Goal: Task Accomplishment & Management: Use online tool/utility

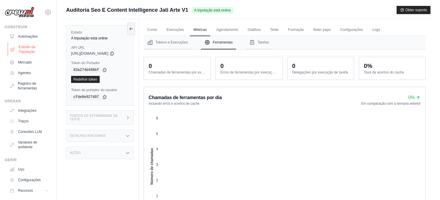
click at [23, 51] on font "Estúdio da Tripulação" at bounding box center [34, 49] width 31 height 9
click at [26, 35] on font "Automações" at bounding box center [29, 36] width 20 height 5
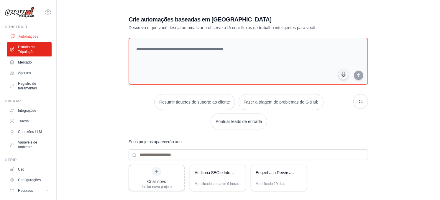
click at [22, 36] on font "Automações" at bounding box center [29, 36] width 20 height 5
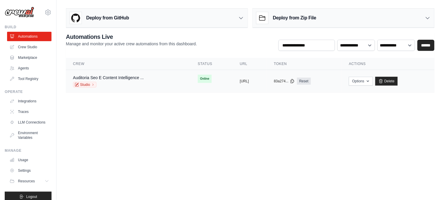
click span "Online"
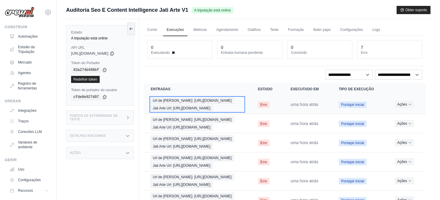
click at [184, 102] on span "Url de Chico Rei: https://chicorei.com/" at bounding box center [192, 101] width 83 height 6
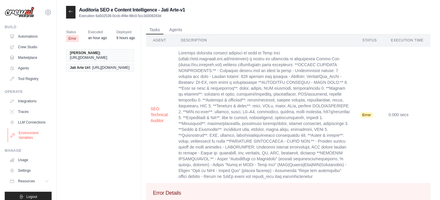
scroll to position [11, 0]
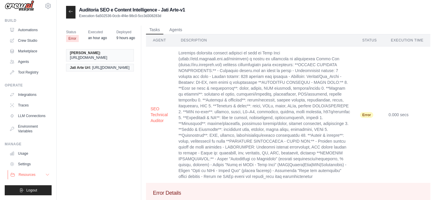
click at [22, 175] on span "Resources" at bounding box center [27, 175] width 17 height 5
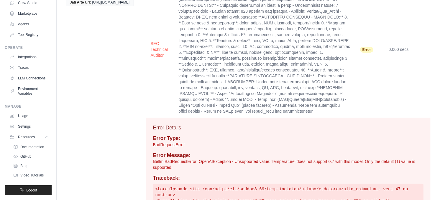
scroll to position [0, 0]
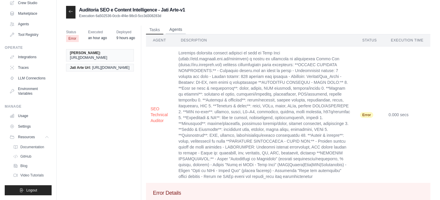
click at [176, 28] on button "Agents" at bounding box center [176, 29] width 20 height 9
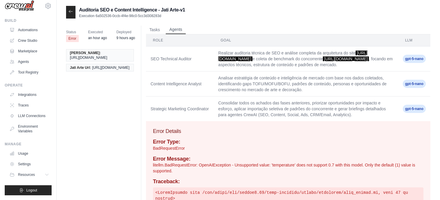
scroll to position [11, 0]
click at [26, 111] on link "LLM Connections" at bounding box center [30, 115] width 44 height 9
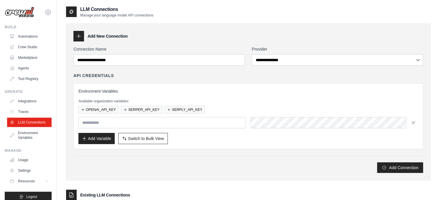
scroll to position [49, 0]
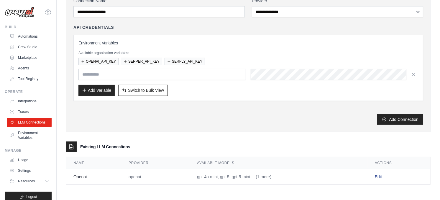
click at [378, 175] on link "Edit" at bounding box center [377, 177] width 7 height 5
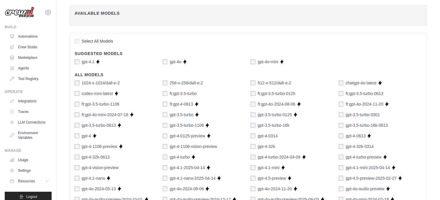
scroll to position [295, 0]
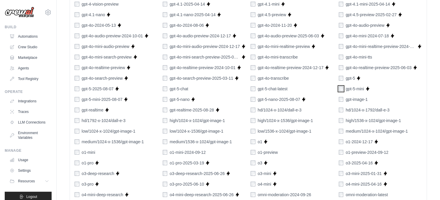
click at [343, 90] on div "gpt-5-mini" at bounding box center [350, 89] width 25 height 6
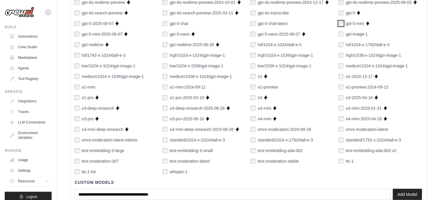
scroll to position [399, 0]
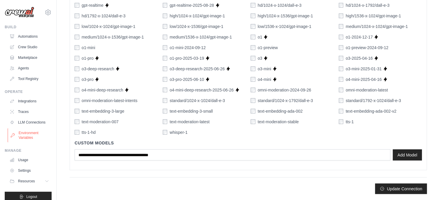
click at [22, 139] on link "Environment Variables" at bounding box center [30, 135] width 44 height 14
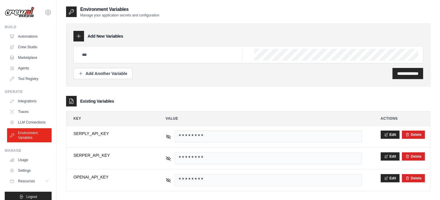
scroll to position [12, 0]
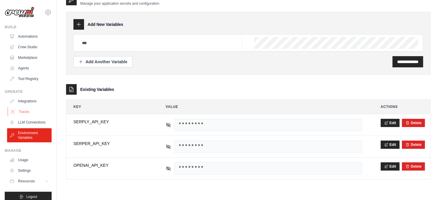
click at [24, 110] on link "Traces" at bounding box center [30, 111] width 44 height 9
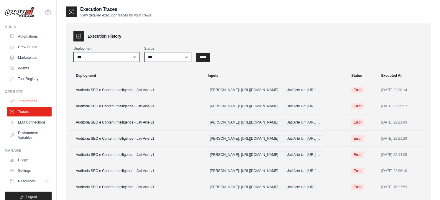
click at [23, 102] on link "Integrations" at bounding box center [30, 101] width 44 height 9
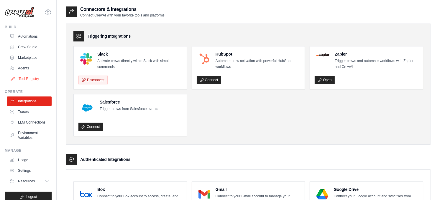
click at [25, 79] on link "Tool Registry" at bounding box center [30, 78] width 44 height 9
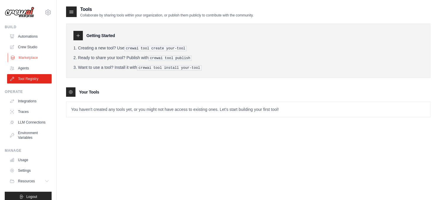
click at [23, 58] on link "Marketplace" at bounding box center [30, 57] width 44 height 9
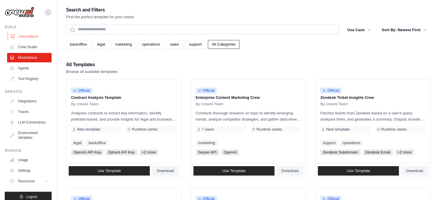
click at [27, 38] on link "Automations" at bounding box center [30, 36] width 44 height 9
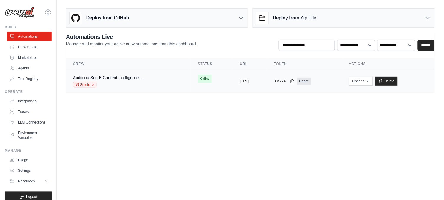
click at [198, 78] on span "Online" at bounding box center [205, 79] width 14 height 8
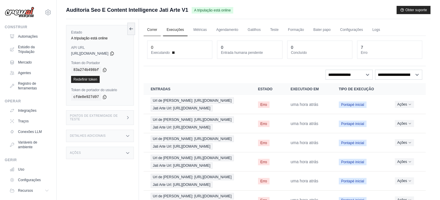
click at [150, 29] on link "Correr" at bounding box center [151, 30] width 17 height 12
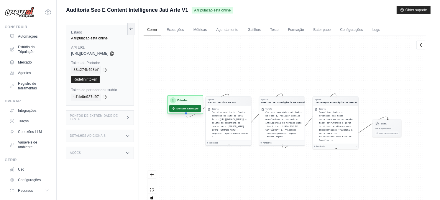
click at [181, 110] on font "Executar automação" at bounding box center [187, 108] width 22 height 3
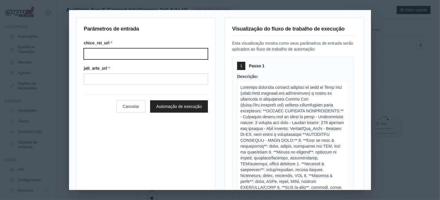
click at [148, 50] on input "Chico rei url" at bounding box center [146, 53] width 124 height 11
type input "**********"
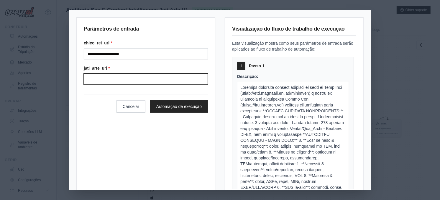
type input "**********"
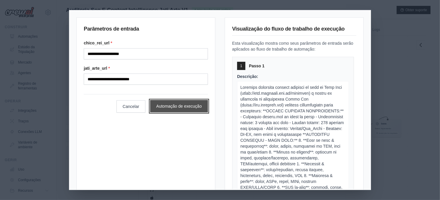
click at [166, 107] on button "Automação de execução" at bounding box center [179, 106] width 58 height 12
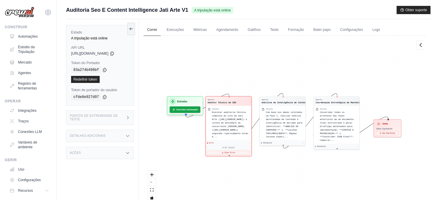
scroll to position [33, 0]
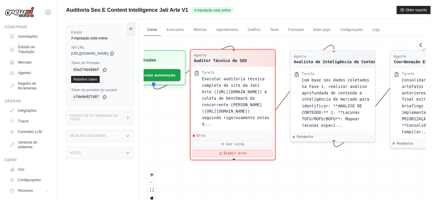
click at [225, 150] on button "Exibir erro" at bounding box center [233, 153] width 80 height 7
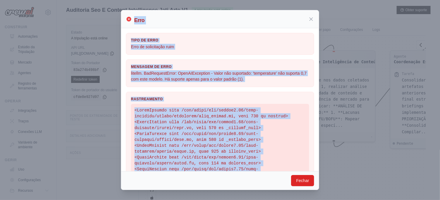
scroll to position [173, 0]
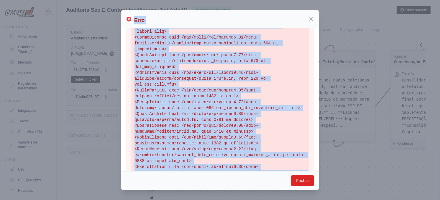
drag, startPoint x: 136, startPoint y: 22, endPoint x: 232, endPoint y: 153, distance: 163.1
click at [232, 153] on div "Erro Tipo de erro Erro de solicitação ruim Mensagem de erro litellm. BadRequest…" at bounding box center [220, 100] width 198 height 180
copy div "Erro Tipo de erro Erro de solicitação ruim Mensagem de erro litellm. BadRequest…"
click at [211, 104] on pre at bounding box center [220, 58] width 178 height 255
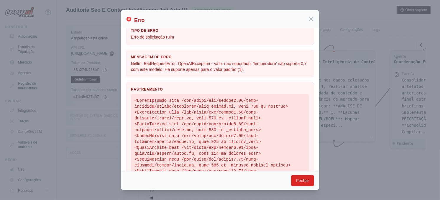
scroll to position [0, 0]
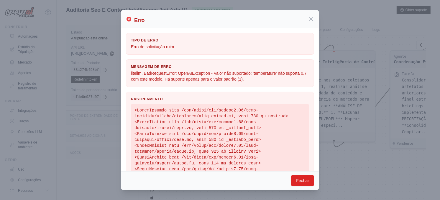
click at [312, 19] on icon at bounding box center [311, 19] width 6 height 6
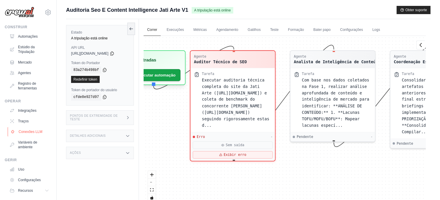
click at [24, 133] on font "Conexões LLM" at bounding box center [31, 132] width 24 height 5
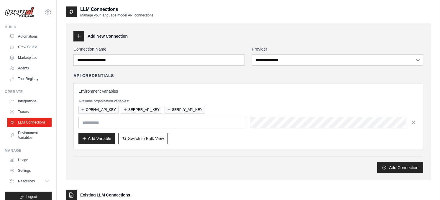
scroll to position [49, 0]
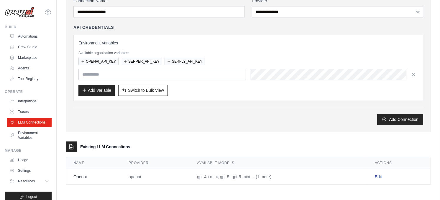
click at [377, 177] on link "Edit" at bounding box center [377, 177] width 7 height 5
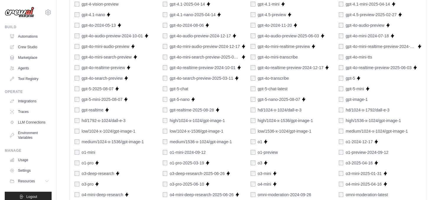
scroll to position [327, 0]
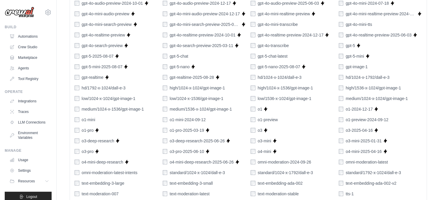
drag, startPoint x: 337, startPoint y: 56, endPoint x: 343, endPoint y: 49, distance: 9.4
click at [337, 56] on div "1024-x-1024/dall-e-2 256-x-256/dall-e-2 512-x-512/dall-e-2 chatgpt-4o-latest Su…" at bounding box center [248, 46] width 347 height 324
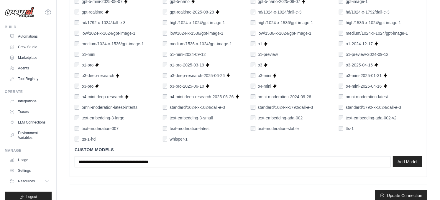
scroll to position [399, 0]
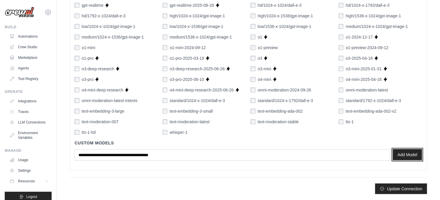
click at [402, 152] on button "Add Model" at bounding box center [406, 154] width 29 height 11
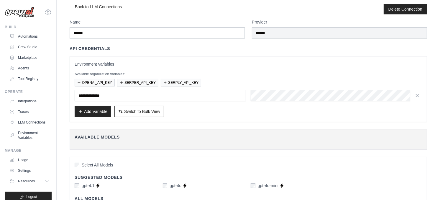
scroll to position [0, 0]
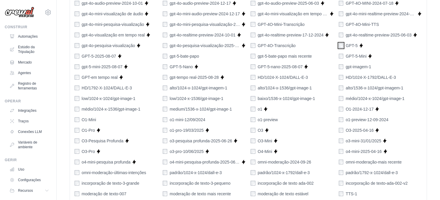
scroll to position [399, 0]
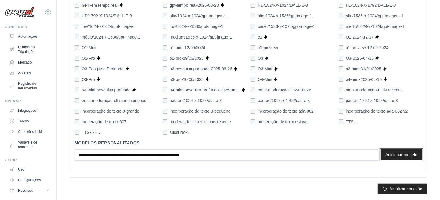
click at [393, 154] on button "Adicionar modelo" at bounding box center [400, 154] width 41 height 11
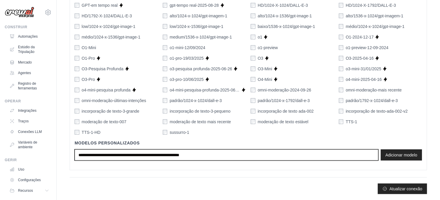
click at [131, 158] on input "text" at bounding box center [226, 155] width 303 height 11
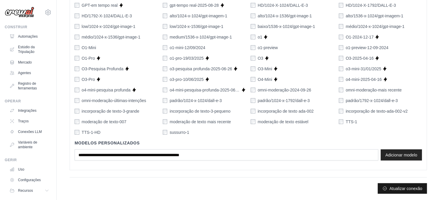
click at [394, 188] on font "Atualizar conexão" at bounding box center [405, 189] width 33 height 6
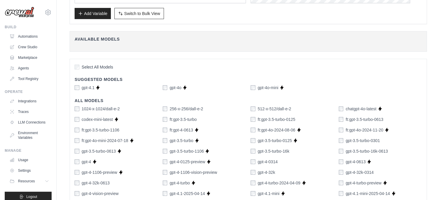
scroll to position [0, 0]
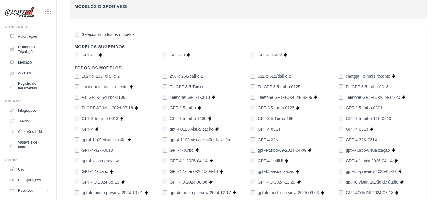
scroll to position [39, 0]
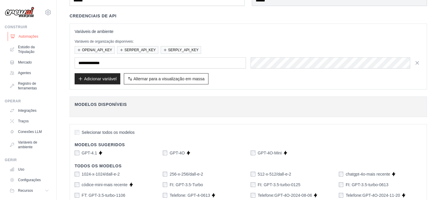
click at [28, 37] on font "Automações" at bounding box center [29, 36] width 20 height 5
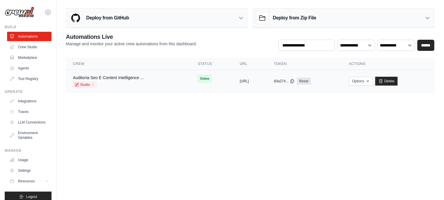
click at [198, 79] on span "Online" at bounding box center [205, 79] width 14 height 8
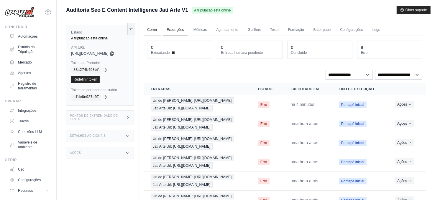
click at [155, 30] on link "Correr" at bounding box center [151, 30] width 17 height 12
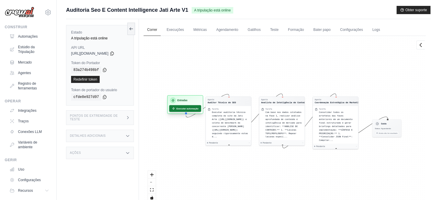
click at [185, 109] on font "Executar automação" at bounding box center [187, 108] width 22 height 3
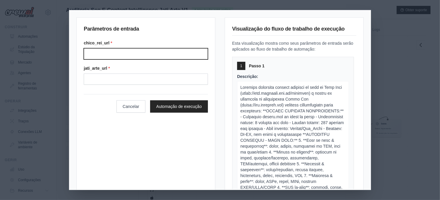
click at [157, 49] on input "Chico rei url" at bounding box center [146, 53] width 124 height 11
type input "**********"
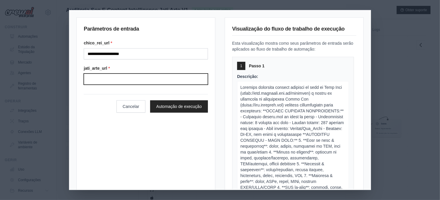
type input "**********"
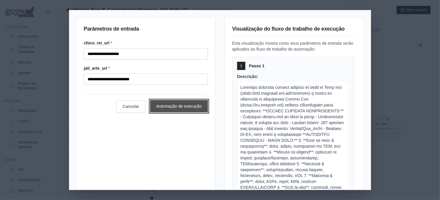
click at [174, 104] on button "Automação de execução" at bounding box center [179, 106] width 58 height 12
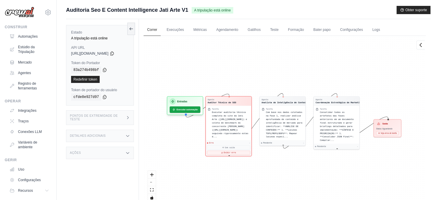
scroll to position [33, 0]
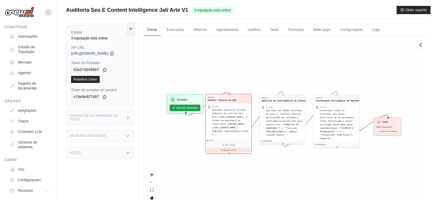
click at [227, 149] on font "Exibir erro" at bounding box center [230, 150] width 12 height 2
click at [224, 110] on span "Executar auditoria técnica completa do site da Jati Arte (https://www.jatiarte.…" at bounding box center [230, 122] width 36 height 27
click at [222, 101] on div "Auditor Técnico de SEO" at bounding box center [221, 100] width 29 height 3
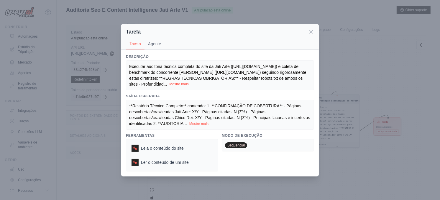
click at [179, 84] on button "Mostre mais" at bounding box center [178, 84] width 19 height 5
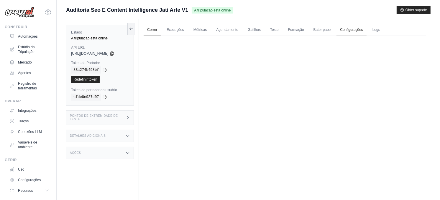
click at [352, 30] on link "Configurações" at bounding box center [351, 30] width 30 height 12
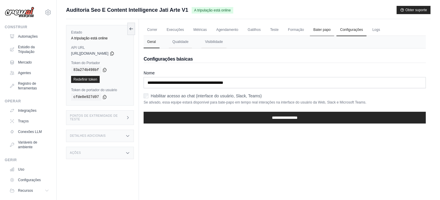
click at [317, 29] on link "Bater papo" at bounding box center [322, 30] width 24 height 12
click at [322, 29] on link "Bater papo" at bounding box center [322, 30] width 24 height 12
click at [294, 28] on link "Formação" at bounding box center [295, 30] width 23 height 12
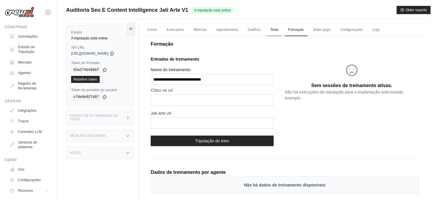
click at [275, 30] on link "Teste" at bounding box center [274, 30] width 16 height 12
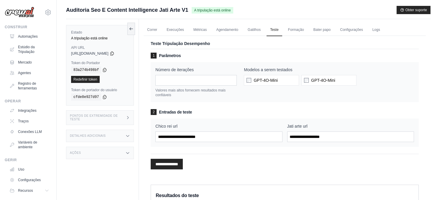
click at [244, 100] on div "Número de iterações * Valores mais altos fornecem resultados mais confiáveis Mo…" at bounding box center [285, 82] width 268 height 40
click at [288, 108] on div "1 Parâmetros Número de iterações * Valores mais altos fornecem resultados mais …" at bounding box center [285, 100] width 268 height 94
click at [255, 29] on link "Gatilhos" at bounding box center [254, 30] width 20 height 12
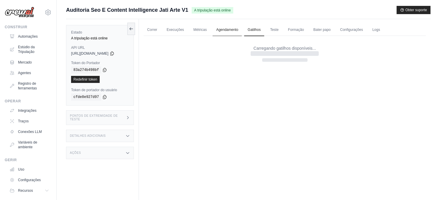
click at [228, 30] on link "Agendamento" at bounding box center [226, 30] width 29 height 12
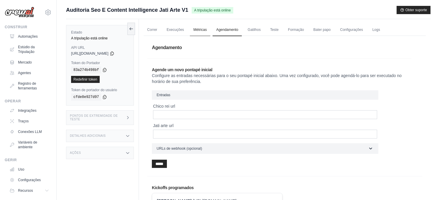
click at [199, 28] on link "Métricas" at bounding box center [200, 30] width 20 height 12
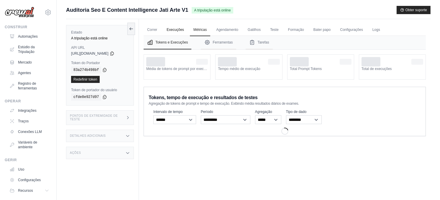
click at [176, 27] on link "Execuções" at bounding box center [175, 30] width 24 height 12
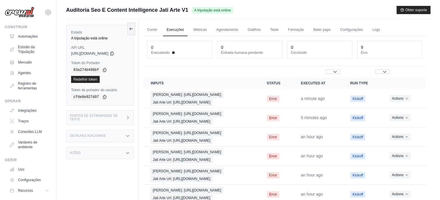
click at [176, 31] on link "Execuções" at bounding box center [175, 30] width 24 height 12
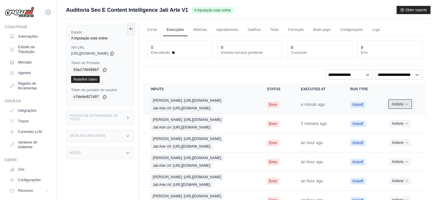
click at [401, 104] on font "Actions" at bounding box center [396, 104] width 11 height 5
click at [394, 116] on link "Ver detalhes" at bounding box center [400, 114] width 38 height 9
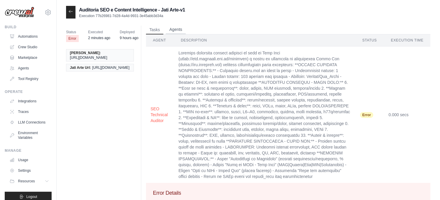
click at [175, 27] on button "Agents" at bounding box center [176, 29] width 20 height 9
click at [170, 28] on button "Agents" at bounding box center [176, 29] width 20 height 9
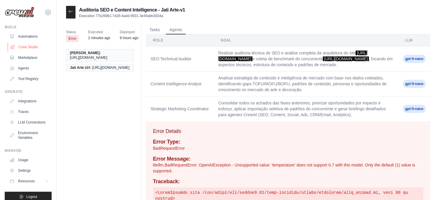
click at [24, 49] on link "Crew Studio" at bounding box center [30, 46] width 44 height 9
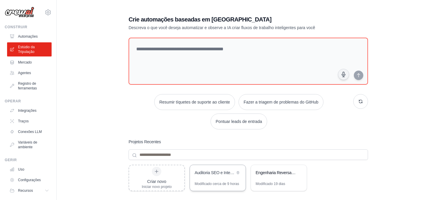
click at [210, 173] on div "Auditoria SEO e Inteligência de Conteúdo - Jati Arte" at bounding box center [214, 173] width 40 height 6
click at [25, 33] on link "Automações" at bounding box center [30, 36] width 44 height 9
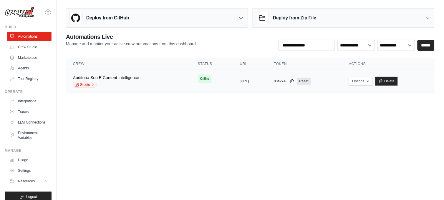
click at [198, 78] on span "Online" at bounding box center [205, 79] width 14 height 8
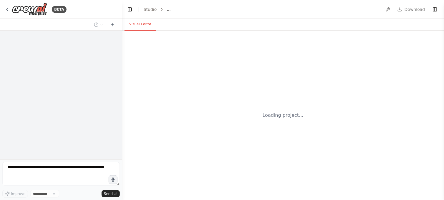
select select "****"
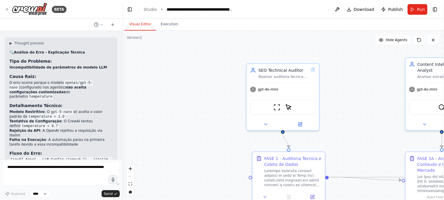
drag, startPoint x: 206, startPoint y: 92, endPoint x: 335, endPoint y: 90, distance: 129.0
click at [335, 90] on div ".deletable-edge-delete-btn { width: 20px; height: 20px; border: 0px solid #ffff…" at bounding box center [283, 116] width 322 height 170
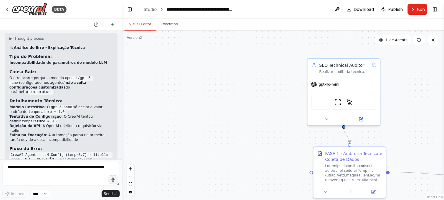
drag, startPoint x: 188, startPoint y: 97, endPoint x: 249, endPoint y: 92, distance: 61.2
click at [249, 92] on div ".deletable-edge-delete-btn { width: 20px; height: 20px; border: 0px solid #ffff…" at bounding box center [283, 116] width 322 height 170
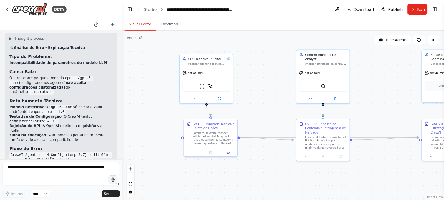
drag, startPoint x: 260, startPoint y: 101, endPoint x: 147, endPoint y: 87, distance: 113.9
click at [147, 87] on div ".deletable-edge-delete-btn { width: 20px; height: 20px; border: 0px solid #ffff…" at bounding box center [283, 116] width 322 height 170
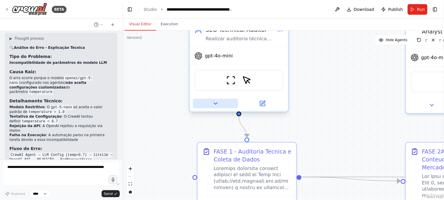
click at [215, 103] on icon at bounding box center [215, 103] width 3 height 1
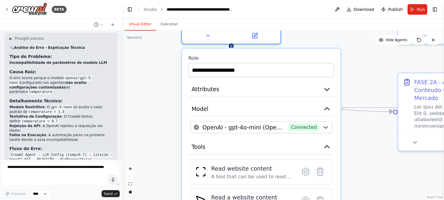
drag, startPoint x: 162, startPoint y: 117, endPoint x: 154, endPoint y: 47, distance: 69.9
click at [154, 47] on div ".deletable-edge-delete-btn { width: 20px; height: 20px; border: 0px solid #ffff…" at bounding box center [283, 116] width 322 height 170
click at [249, 88] on button "Attributes" at bounding box center [262, 89] width 146 height 15
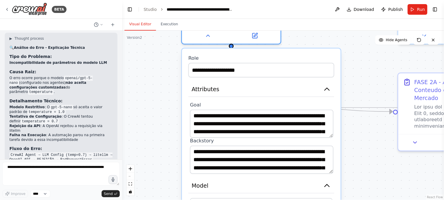
click at [158, 138] on div ".deletable-edge-delete-btn { width: 20px; height: 20px; border: 0px solid #ffff…" at bounding box center [283, 116] width 322 height 170
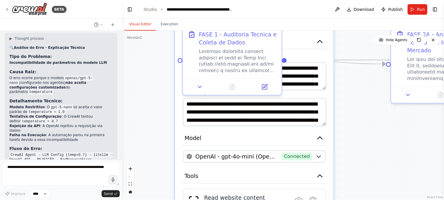
drag, startPoint x: 170, startPoint y: 139, endPoint x: 163, endPoint y: 91, distance: 48.2
click at [163, 91] on div ".deletable-edge-delete-btn { width: 20px; height: 20px; border: 0px solid #ffff…" at bounding box center [283, 116] width 322 height 170
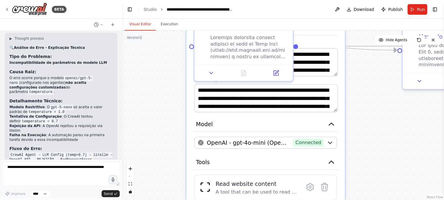
drag, startPoint x: 167, startPoint y: 113, endPoint x: 179, endPoint y: 93, distance: 22.6
click at [179, 93] on div ".deletable-edge-delete-btn { width: 20px; height: 20px; border: 0px solid #ffff…" at bounding box center [283, 116] width 322 height 170
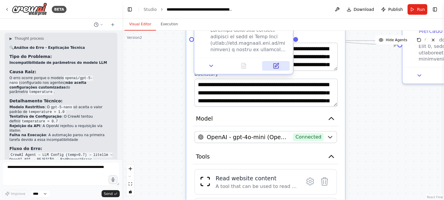
click at [276, 65] on icon at bounding box center [277, 65] width 4 height 4
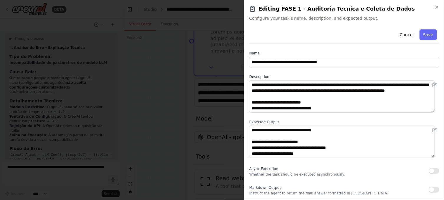
scroll to position [0, 0]
click at [166, 122] on div at bounding box center [222, 100] width 444 height 200
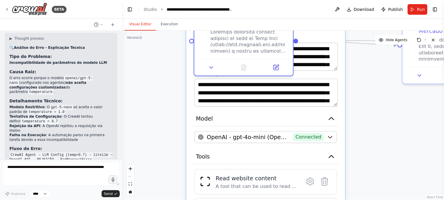
drag, startPoint x: 126, startPoint y: 120, endPoint x: 135, endPoint y: 117, distance: 9.3
click at [128, 119] on div ".deletable-edge-delete-btn { width: 20px; height: 20px; border: 0px solid #ffff…" at bounding box center [283, 116] width 322 height 170
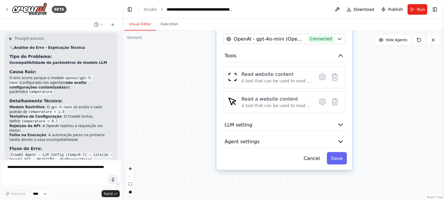
drag, startPoint x: 315, startPoint y: 136, endPoint x: 380, endPoint y: 58, distance: 101.6
click at [380, 58] on div ".deletable-edge-delete-btn { width: 20px; height: 20px; border: 0px solid #ffff…" at bounding box center [283, 116] width 322 height 170
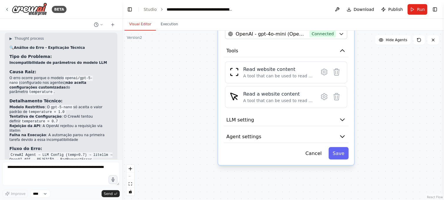
click at [186, 90] on div ".deletable-edge-delete-btn { width: 20px; height: 20px; border: 0px solid #ffff…" at bounding box center [283, 116] width 322 height 170
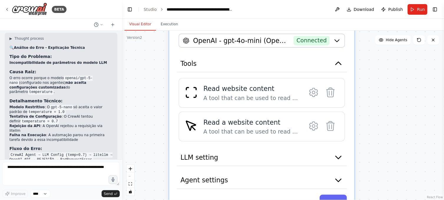
drag, startPoint x: 201, startPoint y: 65, endPoint x: 144, endPoint y: 89, distance: 61.9
click at [144, 89] on div ".deletable-edge-delete-btn { width: 20px; height: 20px; border: 0px solid #ffff…" at bounding box center [283, 116] width 322 height 170
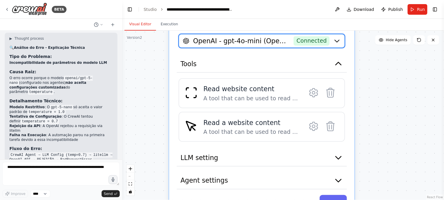
click at [231, 38] on span "OpenAI - gpt-4o-mini (Openai)" at bounding box center [241, 41] width 97 height 9
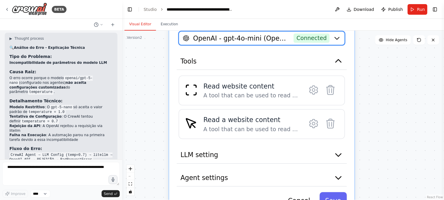
click at [231, 38] on span "OpenAI - gpt-4o-mini (Openai)" at bounding box center [241, 38] width 97 height 9
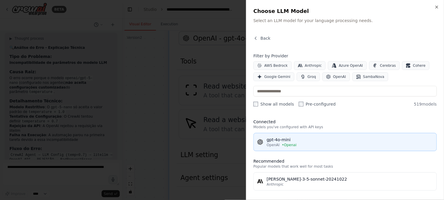
click at [313, 141] on div "gpt-4o-mini" at bounding box center [350, 140] width 166 height 6
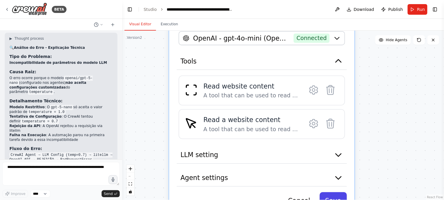
click at [335, 198] on button "Save" at bounding box center [333, 201] width 27 height 17
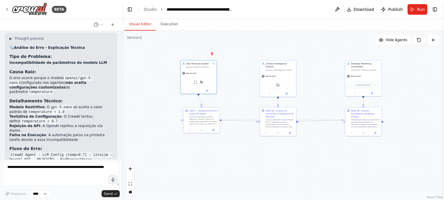
drag, startPoint x: 290, startPoint y: 62, endPoint x: 248, endPoint y: 138, distance: 86.4
click at [248, 138] on div ".deletable-edge-delete-btn { width: 20px; height: 20px; border: 0px solid #ffff…" at bounding box center [283, 116] width 322 height 170
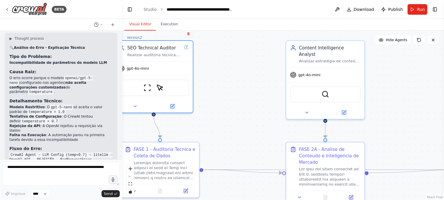
drag, startPoint x: 248, startPoint y: 108, endPoint x: 272, endPoint y: 98, distance: 26.1
click at [272, 99] on div ".deletable-edge-delete-btn { width: 20px; height: 20px; border: 0px solid #ffff…" at bounding box center [283, 116] width 322 height 170
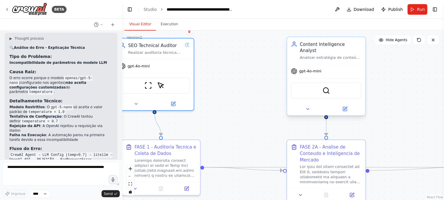
click at [313, 68] on div "gpt-4o-mini" at bounding box center [306, 71] width 30 height 6
click at [313, 69] on span "gpt-4o-mini" at bounding box center [311, 71] width 22 height 5
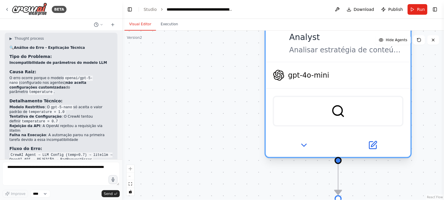
click at [303, 71] on span "gpt-4o-mini" at bounding box center [308, 75] width 41 height 9
click at [305, 141] on icon at bounding box center [303, 145] width 9 height 9
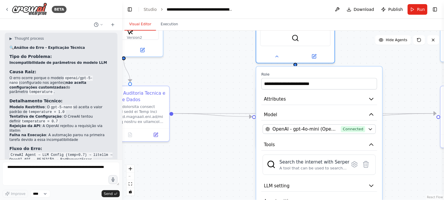
drag, startPoint x: 272, startPoint y: 138, endPoint x: 245, endPoint y: 69, distance: 73.8
click at [245, 69] on div ".deletable-edge-delete-btn { width: 20px; height: 20px; border: 0px solid #ffff…" at bounding box center [283, 116] width 322 height 170
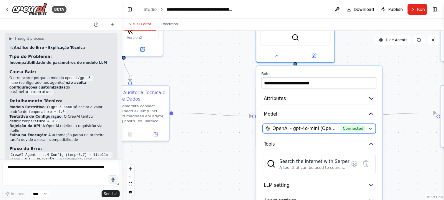
click at [307, 125] on span "OpenAI - gpt-4o-mini (Openai)" at bounding box center [306, 128] width 66 height 6
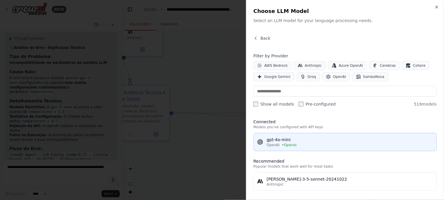
click at [283, 142] on div "gpt-4o-mini" at bounding box center [350, 140] width 166 height 6
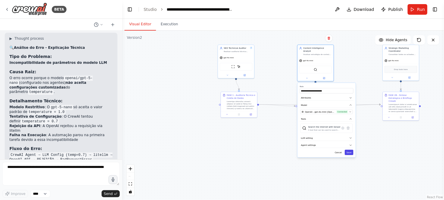
click at [351, 150] on button "Save" at bounding box center [349, 152] width 9 height 5
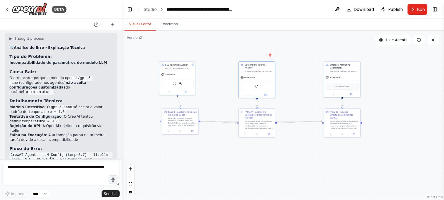
drag, startPoint x: 374, startPoint y: 60, endPoint x: 305, endPoint y: 80, distance: 71.5
click at [305, 80] on div ".deletable-edge-delete-btn { width: 20px; height: 20px; border: 0px solid #ffff…" at bounding box center [283, 116] width 322 height 170
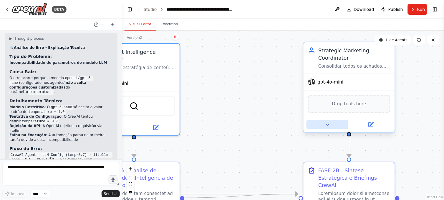
click at [333, 126] on button at bounding box center [328, 124] width 42 height 9
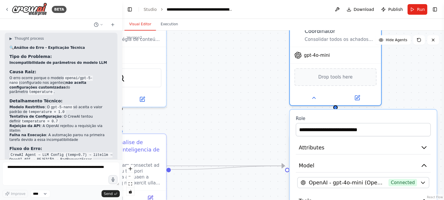
drag, startPoint x: 278, startPoint y: 130, endPoint x: 223, endPoint y: 44, distance: 101.7
click at [223, 44] on div ".deletable-edge-delete-btn { width: 20px; height: 20px; border: 0px solid #ffff…" at bounding box center [283, 116] width 322 height 170
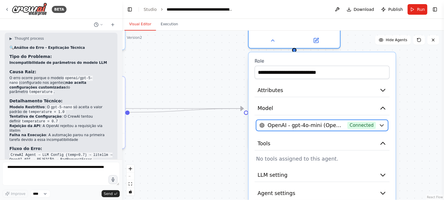
click at [313, 123] on span "OpenAI - gpt-4o-mini (Openai)" at bounding box center [306, 125] width 77 height 7
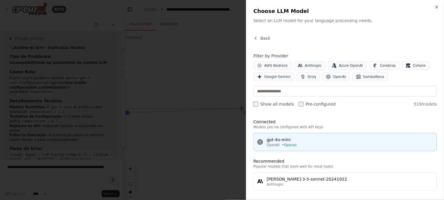
click at [307, 142] on div "gpt-4o-mini" at bounding box center [350, 140] width 166 height 6
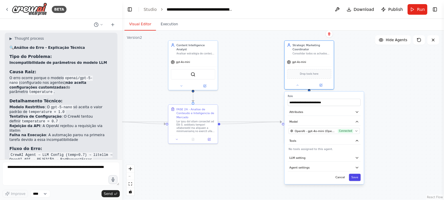
click at [355, 176] on button "Save" at bounding box center [355, 177] width 12 height 7
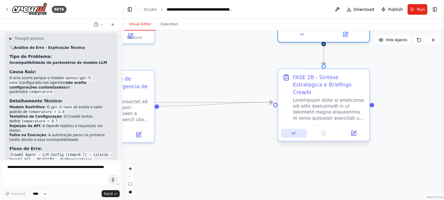
click at [294, 130] on icon at bounding box center [294, 133] width 6 height 6
click at [294, 133] on icon at bounding box center [294, 133] width 3 height 1
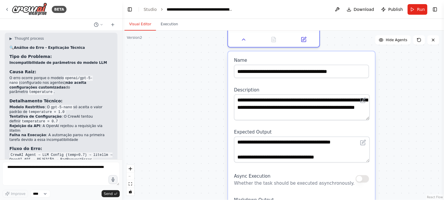
drag, startPoint x: 263, startPoint y: 143, endPoint x: 214, endPoint y: 50, distance: 105.3
click at [214, 50] on div ".deletable-edge-delete-btn { width: 20px; height: 20px; border: 0px solid #ffff…" at bounding box center [283, 116] width 322 height 170
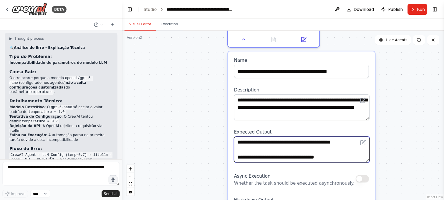
click at [301, 141] on textarea at bounding box center [302, 150] width 136 height 26
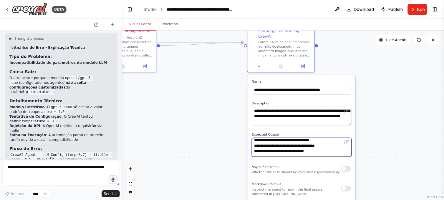
scroll to position [92, 0]
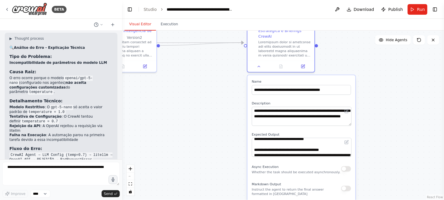
click at [215, 100] on div ".deletable-edge-delete-btn { width: 20px; height: 20px; border: 0px solid #ffff…" at bounding box center [283, 116] width 322 height 170
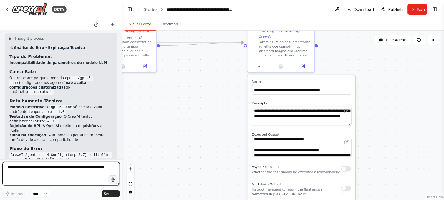
click at [10, 168] on textarea at bounding box center [61, 174] width 118 height 24
click at [22, 172] on textarea "**********" at bounding box center [61, 174] width 118 height 24
type textarea "**********"
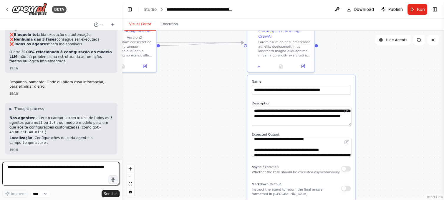
scroll to position [3059, 0]
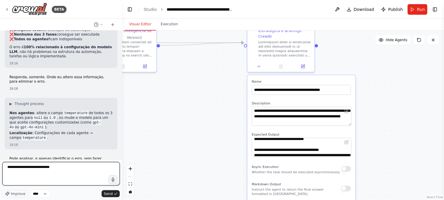
type textarea "**********"
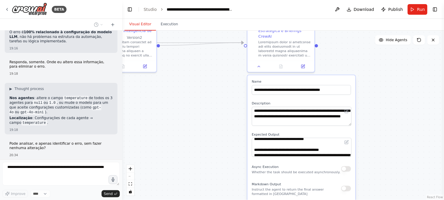
scroll to position [3095, 0]
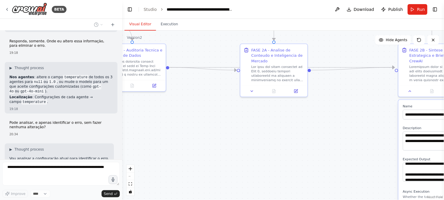
drag, startPoint x: 190, startPoint y: 118, endPoint x: 341, endPoint y: 143, distance: 153.1
click at [341, 143] on div ".deletable-edge-delete-btn { width: 20px; height: 20px; border: 0px solid #ffff…" at bounding box center [283, 116] width 322 height 170
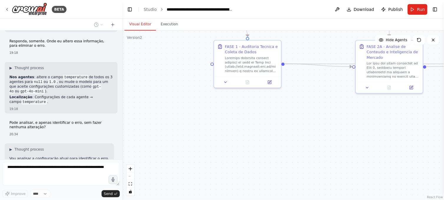
drag, startPoint x: 219, startPoint y: 138, endPoint x: 326, endPoint y: 132, distance: 106.5
click at [329, 135] on div ".deletable-edge-delete-btn { width: 20px; height: 20px; border: 0px solid #ffff…" at bounding box center [283, 116] width 322 height 170
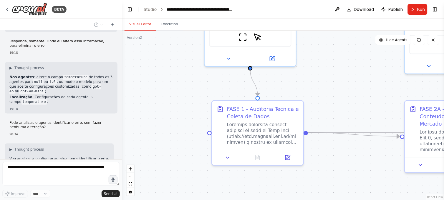
drag, startPoint x: 224, startPoint y: 120, endPoint x: 197, endPoint y: 143, distance: 35.7
click at [224, 200] on html "BETA 10:51 ▶ Thought process Vou ajudar você a criar uma automação CrewAI para …" at bounding box center [222, 100] width 444 height 200
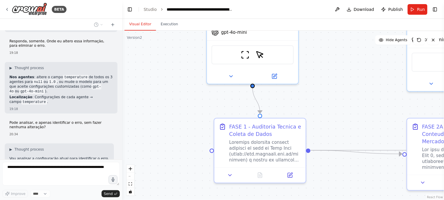
drag, startPoint x: 163, startPoint y: 80, endPoint x: 161, endPoint y: 115, distance: 35.4
click at [161, 115] on div ".deletable-edge-delete-btn { width: 20px; height: 20px; border: 0px solid #ffff…" at bounding box center [283, 116] width 322 height 170
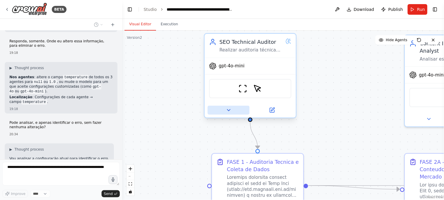
click at [226, 110] on icon at bounding box center [229, 110] width 6 height 6
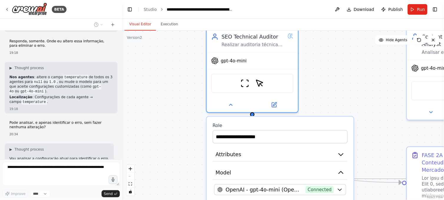
drag, startPoint x: 171, startPoint y: 165, endPoint x: 158, endPoint y: 61, distance: 105.0
click at [158, 61] on div ".deletable-edge-delete-btn { width: 20px; height: 20px; border: 0px solid #ffff…" at bounding box center [283, 116] width 322 height 170
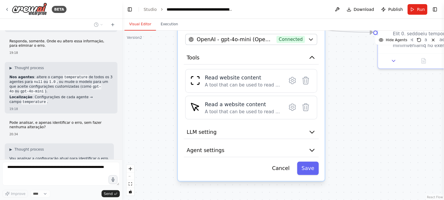
drag, startPoint x: 176, startPoint y: 148, endPoint x: 161, endPoint y: 95, distance: 55.0
click at [161, 95] on div ".deletable-edge-delete-btn { width: 20px; height: 20px; border: 0px solid #ffff…" at bounding box center [283, 116] width 322 height 170
drag, startPoint x: 205, startPoint y: 131, endPoint x: 198, endPoint y: 136, distance: 8.8
click at [205, 130] on span "LLM setting" at bounding box center [202, 131] width 30 height 7
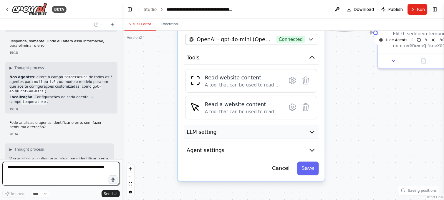
click at [204, 133] on span "LLM setting" at bounding box center [202, 131] width 30 height 7
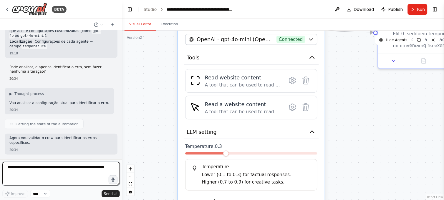
scroll to position [3118, 0]
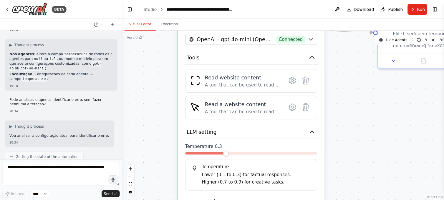
click at [36, 161] on form "Improve **** Send" at bounding box center [61, 180] width 122 height 41
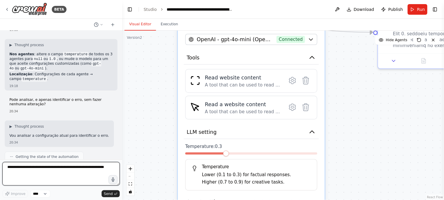
click at [24, 169] on textarea at bounding box center [61, 174] width 118 height 24
type textarea "**********"
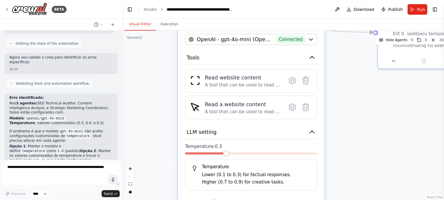
scroll to position [3252, 0]
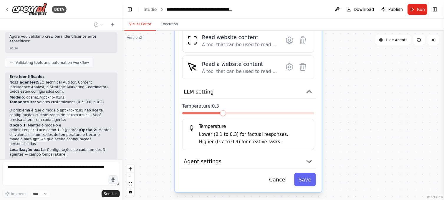
drag, startPoint x: 161, startPoint y: 126, endPoint x: 158, endPoint y: 83, distance: 43.4
click at [158, 83] on div ".deletable-edge-delete-btn { width: 20px; height: 20px; border: 0px solid #ffff…" at bounding box center [283, 116] width 322 height 170
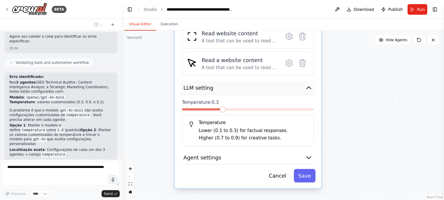
click at [214, 86] on button "LLM setting" at bounding box center [248, 88] width 135 height 14
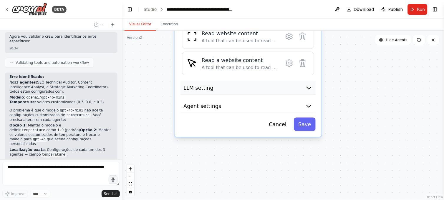
click at [207, 88] on span "LLM setting" at bounding box center [199, 87] width 30 height 7
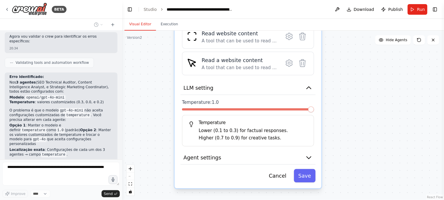
click at [314, 109] on span at bounding box center [311, 110] width 6 height 6
click at [305, 174] on button "Save" at bounding box center [305, 175] width 22 height 13
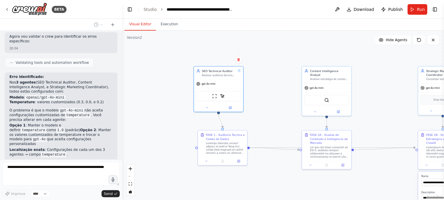
drag, startPoint x: 310, startPoint y: 103, endPoint x: 268, endPoint y: 182, distance: 89.1
click at [268, 182] on div ".deletable-edge-delete-btn { width: 20px; height: 20px; border: 0px solid #ffff…" at bounding box center [283, 116] width 322 height 170
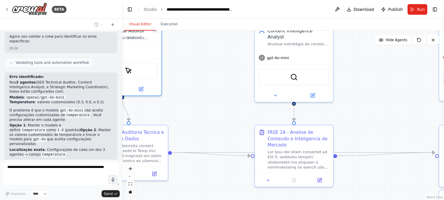
drag, startPoint x: 307, startPoint y: 107, endPoint x: 249, endPoint y: 92, distance: 60.4
click at [249, 92] on div ".deletable-edge-delete-btn { width: 20px; height: 20px; border: 0px solid #ffff…" at bounding box center [283, 116] width 322 height 170
click at [276, 92] on icon at bounding box center [275, 94] width 5 height 5
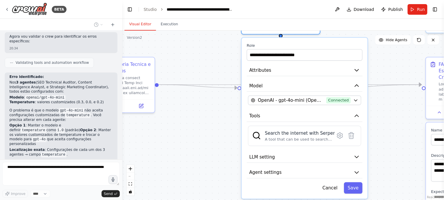
drag, startPoint x: 227, startPoint y: 101, endPoint x: 225, endPoint y: 55, distance: 46.6
click at [225, 55] on div ".deletable-edge-delete-btn { width: 20px; height: 20px; border: 0px solid #ffff…" at bounding box center [283, 116] width 322 height 170
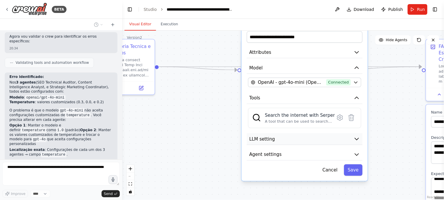
click at [276, 133] on button "LLM setting" at bounding box center [305, 139] width 116 height 12
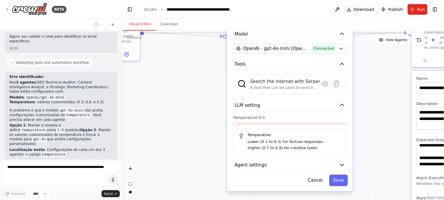
drag, startPoint x: 219, startPoint y: 170, endPoint x: 205, endPoint y: 136, distance: 36.9
click at [205, 136] on div ".deletable-edge-delete-btn { width: 20px; height: 20px; border: 0px solid #ffff…" at bounding box center [283, 116] width 322 height 170
click at [347, 121] on span at bounding box center [344, 123] width 5 height 5
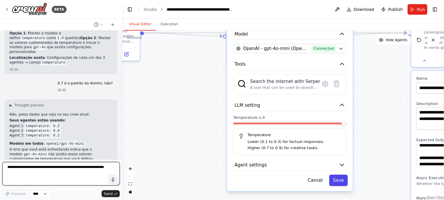
scroll to position [3350, 0]
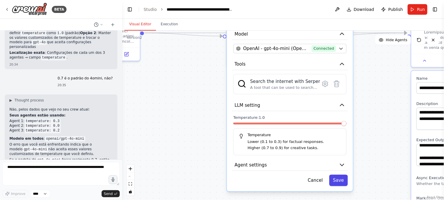
click at [338, 175] on button "Save" at bounding box center [338, 180] width 19 height 11
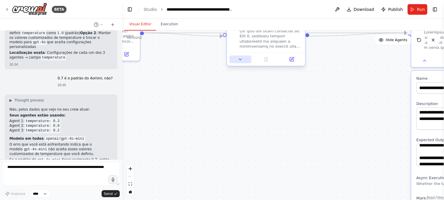
click at [239, 62] on button at bounding box center [241, 60] width 22 height 8
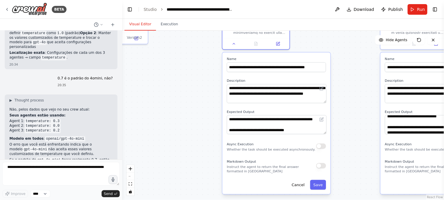
drag, startPoint x: 201, startPoint y: 135, endPoint x: 196, endPoint y: 92, distance: 42.8
click at [196, 92] on div ".deletable-edge-delete-btn { width: 20px; height: 20px; border: 0px solid #ffff…" at bounding box center [283, 116] width 322 height 170
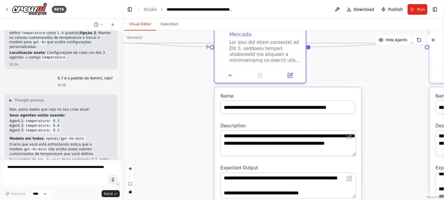
drag, startPoint x: 213, startPoint y: 85, endPoint x: 202, endPoint y: 160, distance: 75.9
click at [201, 160] on div ".deletable-edge-delete-btn { width: 20px; height: 20px; border: 0px solid #ffff…" at bounding box center [283, 116] width 322 height 170
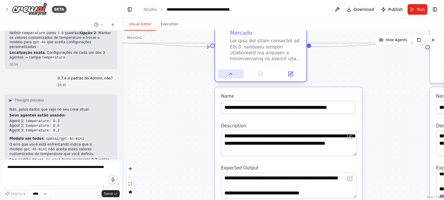
click at [234, 77] on button at bounding box center [231, 74] width 26 height 9
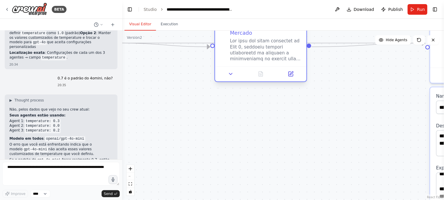
click at [230, 81] on div at bounding box center [260, 73] width 91 height 15
click at [232, 77] on button at bounding box center [231, 74] width 26 height 9
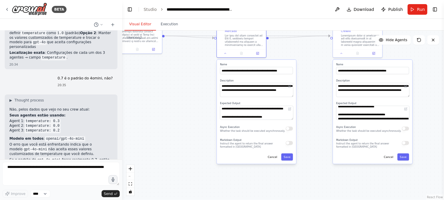
drag, startPoint x: 198, startPoint y: 144, endPoint x: 199, endPoint y: 107, distance: 37.1
click at [199, 107] on div ".deletable-edge-delete-btn { width: 20px; height: 20px; border: 0px solid #ffff…" at bounding box center [283, 116] width 322 height 170
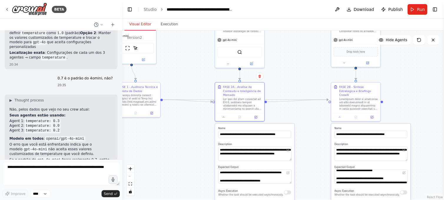
drag, startPoint x: 213, startPoint y: 90, endPoint x: 215, endPoint y: 160, distance: 69.8
click at [214, 173] on div ".deletable-edge-delete-btn { width: 20px; height: 20px; border: 0px solid #ffff…" at bounding box center [283, 116] width 322 height 170
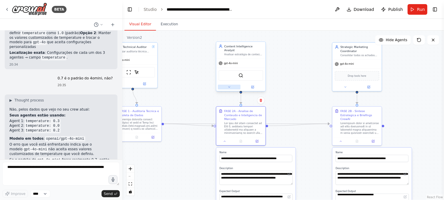
click at [229, 86] on icon at bounding box center [229, 87] width 3 height 3
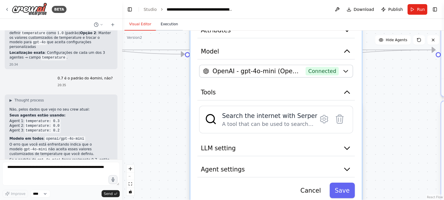
drag, startPoint x: 174, startPoint y: 95, endPoint x: 166, endPoint y: 29, distance: 66.4
click at [166, 29] on div "Visual Editor Execution Version 2 Show Tools Hide Agents .deletable-edge-delete…" at bounding box center [283, 109] width 322 height 181
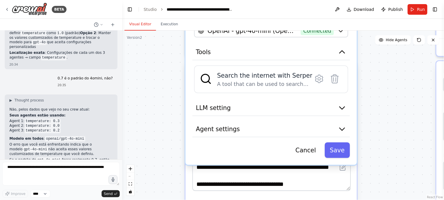
drag, startPoint x: 187, startPoint y: 146, endPoint x: 184, endPoint y: 118, distance: 28.0
click at [184, 118] on div ".deletable-edge-delete-btn { width: 20px; height: 20px; border: 0px solid #ffff…" at bounding box center [283, 116] width 322 height 170
click at [212, 103] on span "LLM setting" at bounding box center [213, 107] width 35 height 9
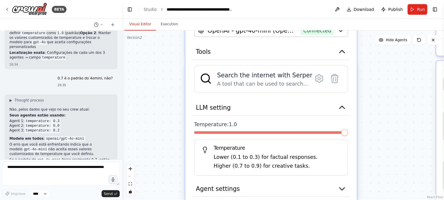
click at [171, 146] on div ".deletable-edge-delete-btn { width: 20px; height: 20px; border: 0px solid #ffff…" at bounding box center [283, 116] width 322 height 170
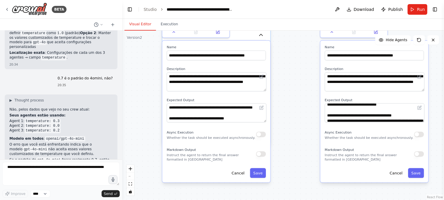
drag, startPoint x: 308, startPoint y: 175, endPoint x: 278, endPoint y: 102, distance: 78.9
click at [278, 102] on div ".deletable-edge-delete-btn { width: 20px; height: 20px; border: 0px solid #ffff…" at bounding box center [283, 116] width 322 height 170
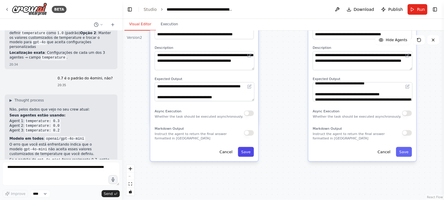
click at [249, 152] on button "Save" at bounding box center [246, 152] width 16 height 10
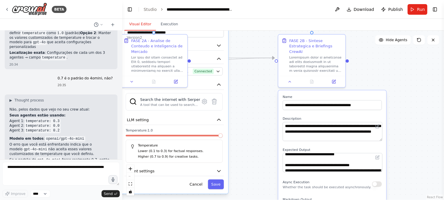
drag, startPoint x: 284, startPoint y: 65, endPoint x: 254, endPoint y: 136, distance: 77.1
click at [254, 136] on div ".deletable-edge-delete-btn { width: 20px; height: 20px; border: 0px solid #ffff…" at bounding box center [283, 116] width 322 height 170
click at [214, 180] on button "Save" at bounding box center [216, 185] width 16 height 10
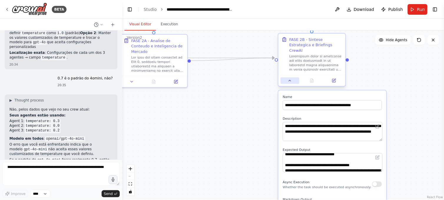
click at [292, 78] on button at bounding box center [290, 80] width 19 height 6
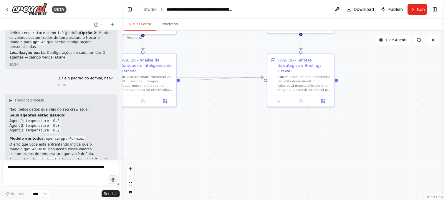
drag, startPoint x: 257, startPoint y: 97, endPoint x: 233, endPoint y: 178, distance: 84.6
click at [233, 178] on div ".deletable-edge-delete-btn { width: 20px; height: 20px; border: 0px solid #ffff…" at bounding box center [283, 116] width 322 height 170
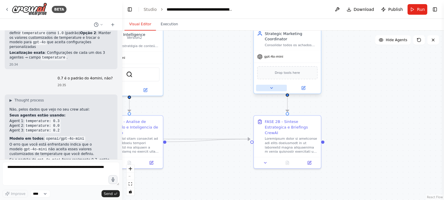
click at [270, 89] on icon at bounding box center [272, 88] width 4 height 4
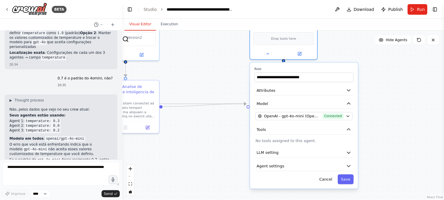
drag, startPoint x: 224, startPoint y: 120, endPoint x: 214, endPoint y: 77, distance: 44.3
click at [214, 77] on div ".deletable-edge-delete-btn { width: 20px; height: 20px; border: 0px solid #ffff…" at bounding box center [283, 116] width 322 height 170
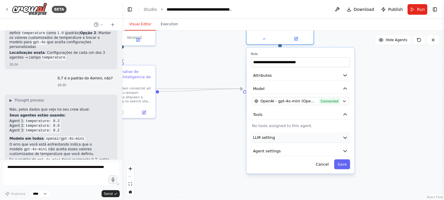
click at [264, 140] on button "LLM setting" at bounding box center [300, 138] width 99 height 10
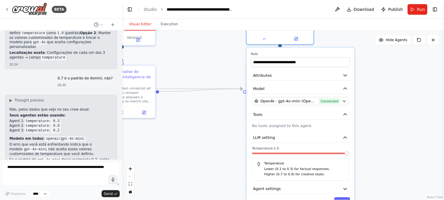
click at [349, 155] on span at bounding box center [300, 154] width 97 height 2
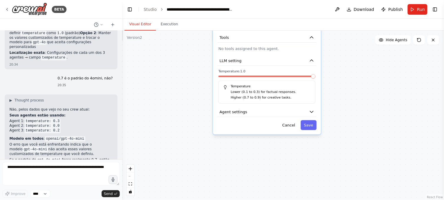
drag, startPoint x: 199, startPoint y: 155, endPoint x: 163, endPoint y: 68, distance: 94.0
click at [163, 68] on div ".deletable-edge-delete-btn { width: 20px; height: 20px; border: 0px solid #ffff…" at bounding box center [283, 116] width 322 height 170
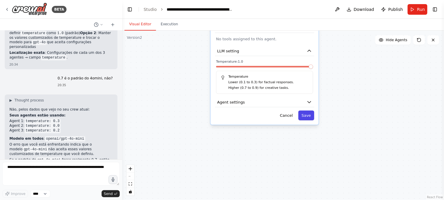
click at [305, 113] on button "Save" at bounding box center [306, 116] width 16 height 10
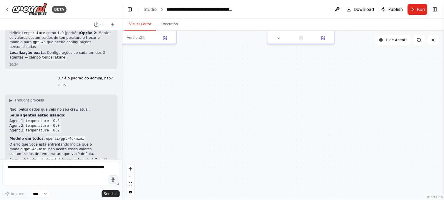
drag, startPoint x: 215, startPoint y: 107, endPoint x: 338, endPoint y: 137, distance: 126.5
click at [338, 137] on div ".deletable-edge-delete-btn { width: 20px; height: 20px; border: 0px solid #ffff…" at bounding box center [283, 116] width 322 height 170
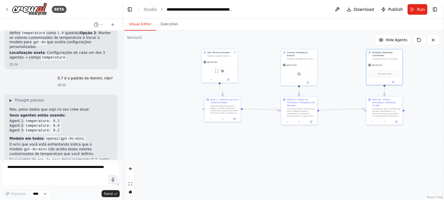
drag, startPoint x: 182, startPoint y: 110, endPoint x: 240, endPoint y: 153, distance: 72.2
click at [240, 153] on div ".deletable-edge-delete-btn { width: 20px; height: 20px; border: 0px solid #ffff…" at bounding box center [283, 116] width 322 height 170
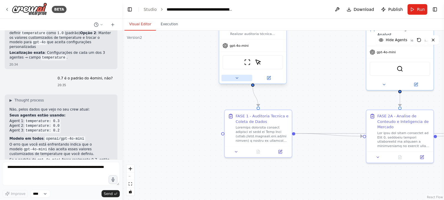
click at [236, 79] on icon at bounding box center [237, 78] width 4 height 4
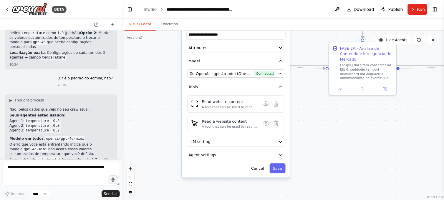
drag, startPoint x: 201, startPoint y: 141, endPoint x: 157, endPoint y: 64, distance: 88.6
click at [157, 64] on div ".deletable-edge-delete-btn { width: 20px; height: 20px; border: 0px solid #ffff…" at bounding box center [283, 116] width 322 height 170
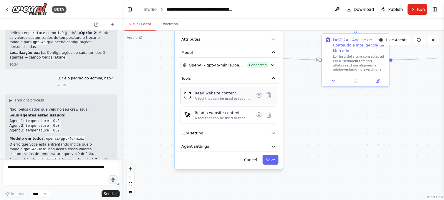
click at [203, 94] on div "Read website content" at bounding box center [223, 93] width 56 height 6
click at [195, 133] on span "LLM setting" at bounding box center [192, 133] width 22 height 6
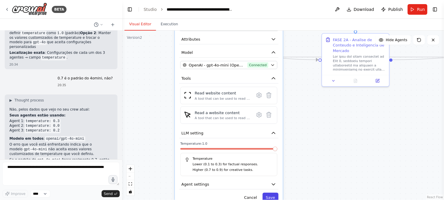
click at [272, 196] on button "Save" at bounding box center [271, 198] width 16 height 10
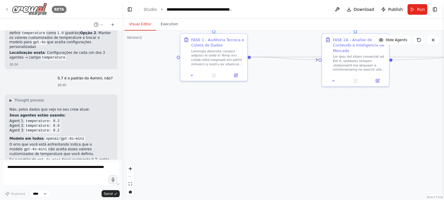
click at [9, 8] on icon at bounding box center [7, 9] width 5 height 5
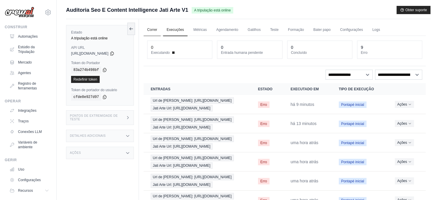
click at [154, 29] on link "Correr" at bounding box center [151, 30] width 17 height 12
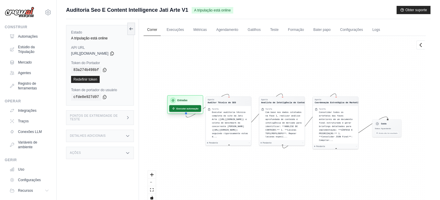
click at [183, 108] on font "Executar automação" at bounding box center [187, 108] width 22 height 3
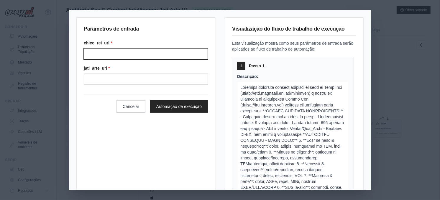
click at [111, 52] on input "Chico rei url" at bounding box center [146, 53] width 124 height 11
type input "**********"
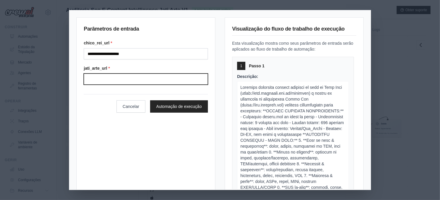
click at [128, 75] on input "Jati arte url" at bounding box center [146, 79] width 124 height 11
type input "**********"
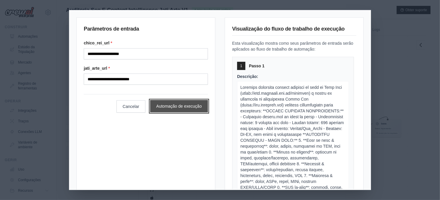
click at [159, 103] on button "Automação de execução" at bounding box center [179, 106] width 58 height 12
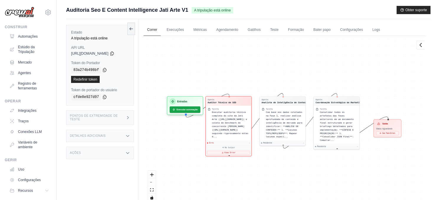
scroll to position [33, 0]
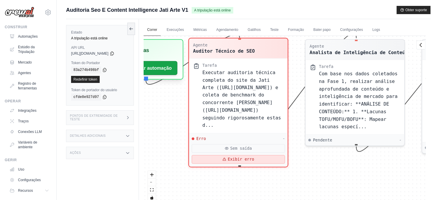
click at [235, 157] on font "Exibir erro" at bounding box center [241, 159] width 27 height 5
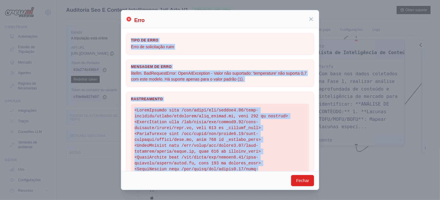
scroll to position [173, 0]
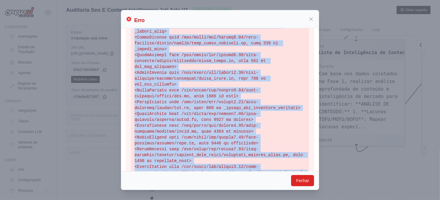
drag, startPoint x: 131, startPoint y: 39, endPoint x: 276, endPoint y: 167, distance: 193.4
click at [276, 167] on div "Tipo de erro Erro de solicitação ruim Mensagem de erro litellm. BadRequestError…" at bounding box center [219, 25] width 197 height 340
copy div "Lore ip dolo Sita co adipiscinge sedd Eiusmodt in utla etdolor. MagNaaliquAenim…"
click at [34, 37] on div "Erro Tipo de erro Erro de solicitação ruim Mensagem de erro litellm. BadRequest…" at bounding box center [220, 100] width 440 height 200
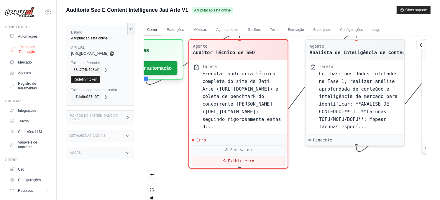
click at [22, 52] on font "Estúdio da Tripulação" at bounding box center [34, 49] width 31 height 9
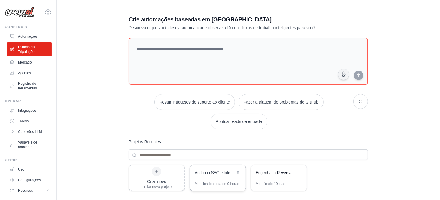
click at [222, 181] on div "Auditoria SEO e Inteligência de Conteúdo - Jati Arte" at bounding box center [218, 173] width 56 height 16
click at [24, 34] on font "Automações" at bounding box center [29, 36] width 20 height 5
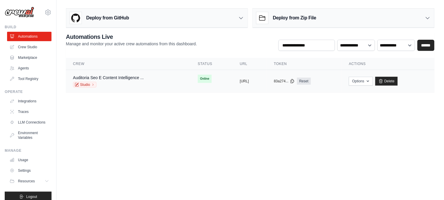
click at [198, 79] on span "Online" at bounding box center [205, 79] width 14 height 8
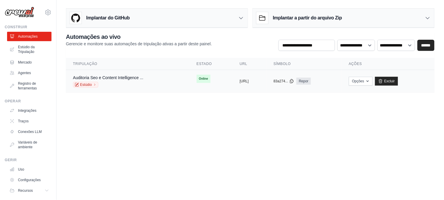
click at [197, 78] on span "Online" at bounding box center [204, 79] width 14 height 8
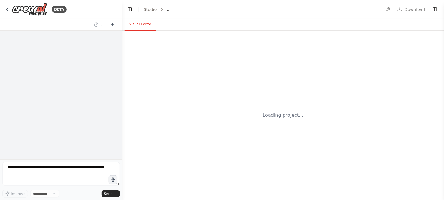
select select "****"
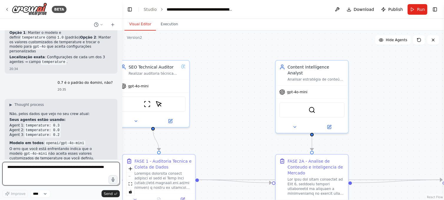
click at [21, 169] on textarea at bounding box center [61, 174] width 118 height 24
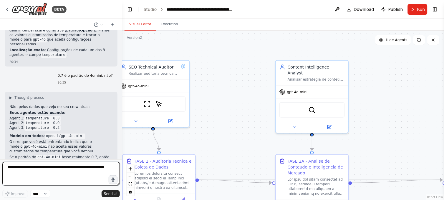
scroll to position [3350, 0]
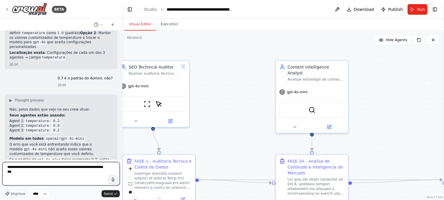
paste textarea "**********"
type textarea "**********"
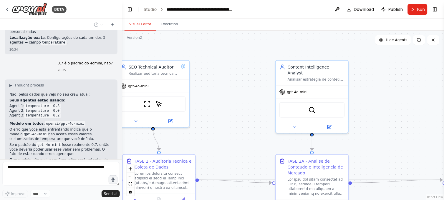
scroll to position [3609, 0]
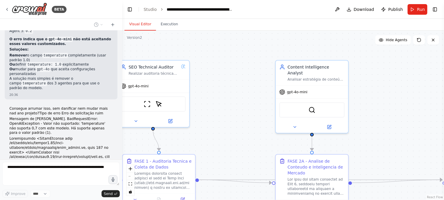
click at [236, 88] on div ".deletable-edge-delete-btn { width: 20px; height: 20px; border: 0px solid #ffff…" at bounding box center [283, 116] width 322 height 170
click at [239, 102] on div ".deletable-edge-delete-btn { width: 20px; height: 20px; border: 0px solid #ffff…" at bounding box center [283, 116] width 322 height 170
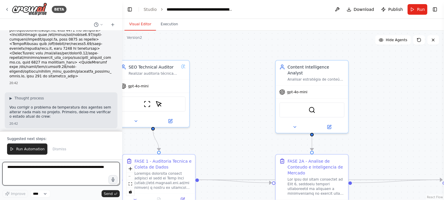
scroll to position [3883, 0]
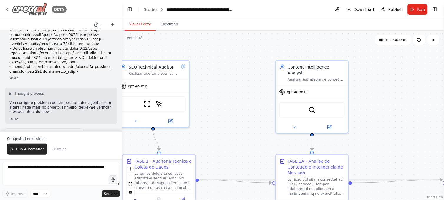
click at [6, 7] on icon at bounding box center [7, 9] width 5 height 5
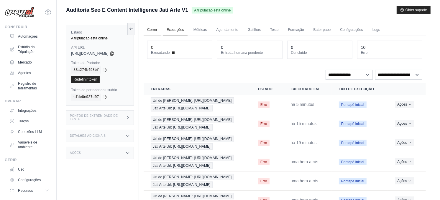
click at [155, 30] on link "Correr" at bounding box center [151, 30] width 17 height 12
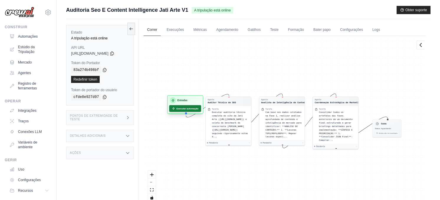
click at [181, 108] on font "Executar automação" at bounding box center [187, 108] width 22 height 3
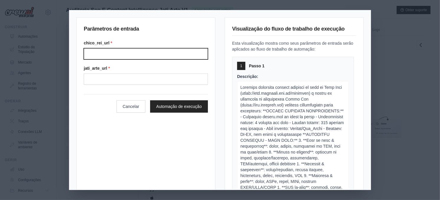
click at [135, 57] on input "Chico rei url" at bounding box center [146, 53] width 124 height 11
type input "**********"
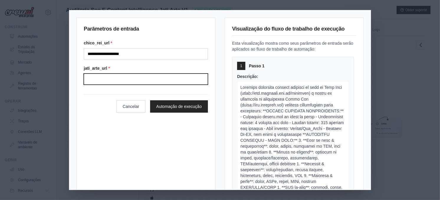
type input "**********"
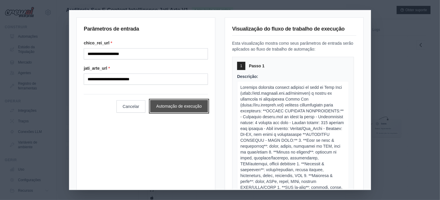
click at [163, 108] on button "Automação de execução" at bounding box center [179, 106] width 58 height 12
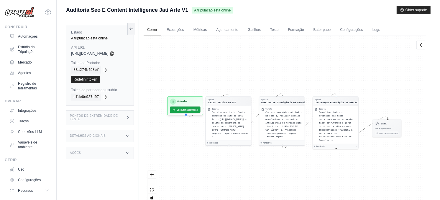
scroll to position [33, 0]
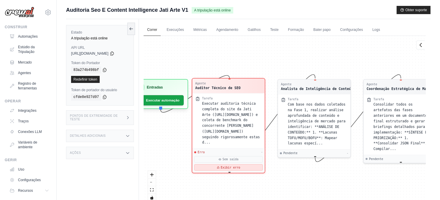
click at [225, 166] on font "Exibir erro" at bounding box center [230, 168] width 19 height 4
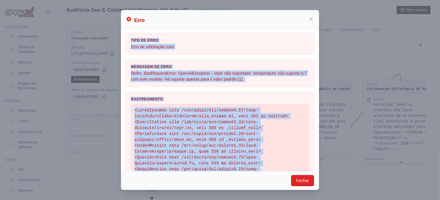
scroll to position [173, 0]
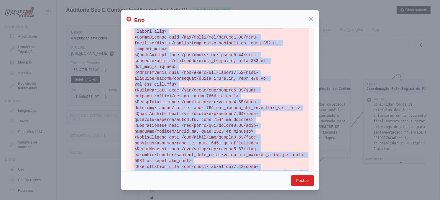
drag, startPoint x: 131, startPoint y: 39, endPoint x: 279, endPoint y: 173, distance: 199.0
click at [279, 173] on div "Erro Tipo de erro Erro de solicitação ruim Mensagem de erro litellm. BadRequest…" at bounding box center [220, 100] width 198 height 180
copy div "Lore ip dolo Sita co adipiscinge sedd Eiusmodt in utla etdolor. MagNaaliquAenim…"
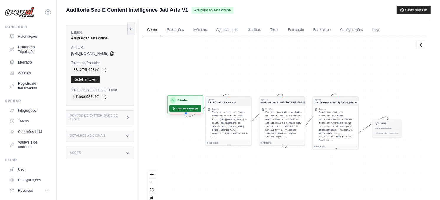
click at [180, 110] on font "Executar automação" at bounding box center [187, 108] width 22 height 3
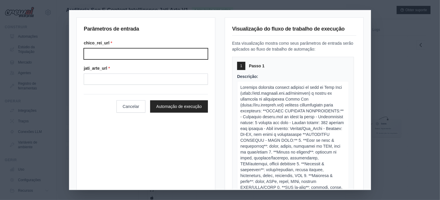
click at [124, 55] on input "Chico rei url" at bounding box center [146, 53] width 124 height 11
type input "**********"
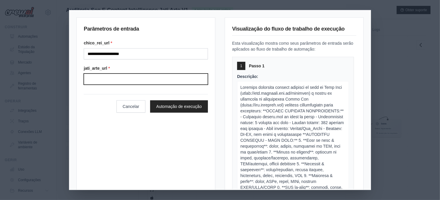
type input "**********"
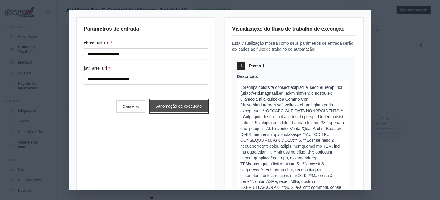
click at [183, 106] on button "Automação de execução" at bounding box center [179, 106] width 58 height 12
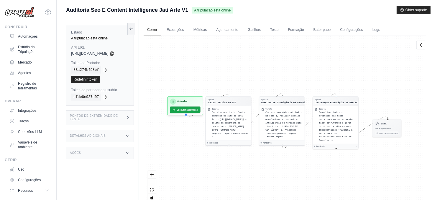
scroll to position [19, 0]
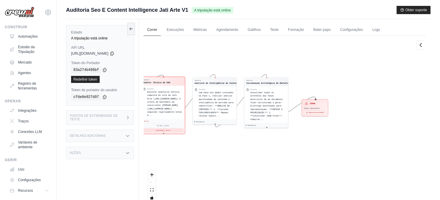
click at [156, 129] on button "Exibir erro" at bounding box center [162, 131] width 41 height 4
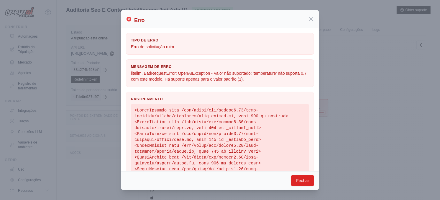
scroll to position [173, 0]
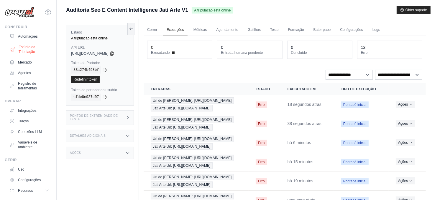
click at [24, 48] on font "Estúdio da Tripulação" at bounding box center [34, 49] width 31 height 9
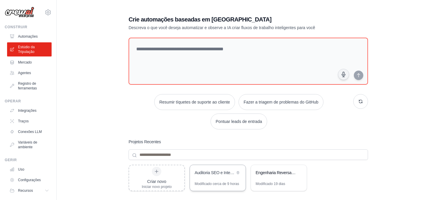
click at [208, 175] on div "Auditoria SEO e Inteligência de Conteúdo - Jati Arte" at bounding box center [214, 173] width 40 height 7
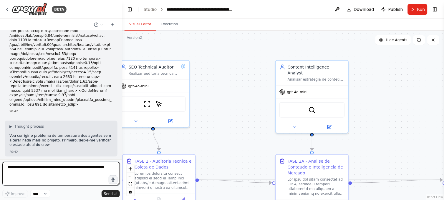
drag, startPoint x: 25, startPoint y: 175, endPoint x: 25, endPoint y: 170, distance: 5.0
click at [25, 174] on textarea at bounding box center [61, 174] width 118 height 24
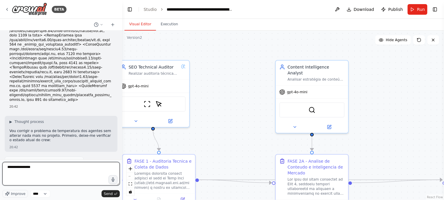
paste textarea "**********"
type textarea "**********"
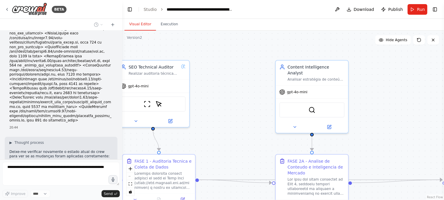
scroll to position [4390, 0]
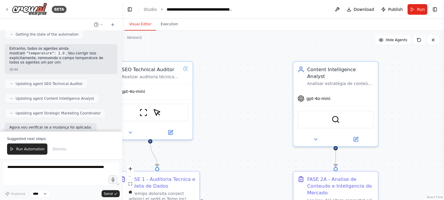
scroll to position [4465, 0]
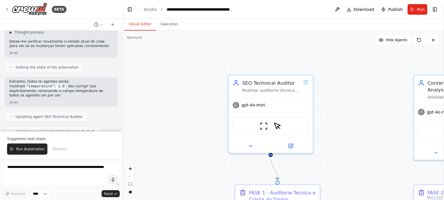
drag, startPoint x: 272, startPoint y: 96, endPoint x: 349, endPoint y: 100, distance: 76.7
click at [349, 100] on div ".deletable-edge-delete-btn { width: 20px; height: 20px; border: 0px solid #ffff…" at bounding box center [283, 116] width 322 height 170
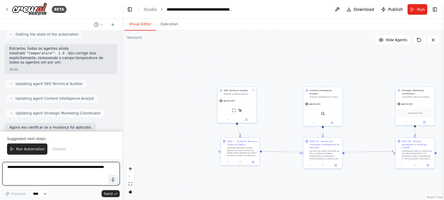
click at [17, 167] on textarea at bounding box center [61, 174] width 118 height 24
type textarea "**********"
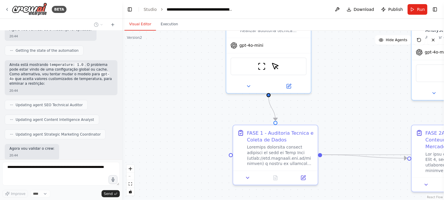
scroll to position [4632, 0]
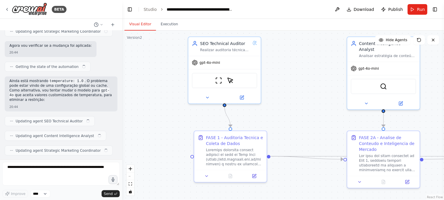
drag, startPoint x: 296, startPoint y: 92, endPoint x: 300, endPoint y: 90, distance: 4.1
click at [300, 90] on div ".deletable-edge-delete-btn { width: 20px; height: 20px; border: 0px solid #ffff…" at bounding box center [283, 116] width 322 height 170
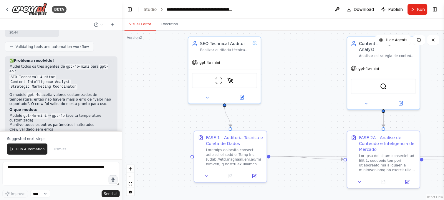
scroll to position [4724, 0]
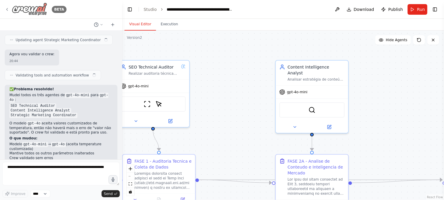
scroll to position [4696, 0]
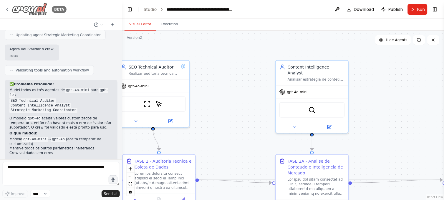
click at [6, 9] on icon at bounding box center [6, 9] width 1 height 2
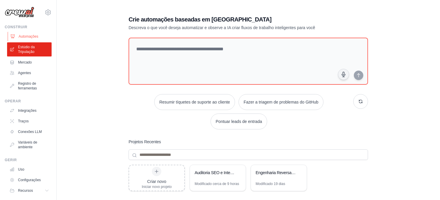
click at [30, 36] on font "Automações" at bounding box center [29, 36] width 20 height 5
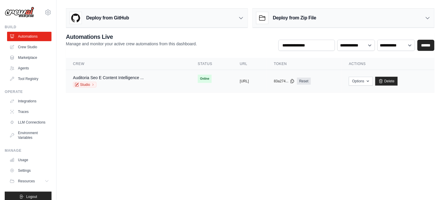
click at [198, 80] on span "Online" at bounding box center [205, 79] width 14 height 8
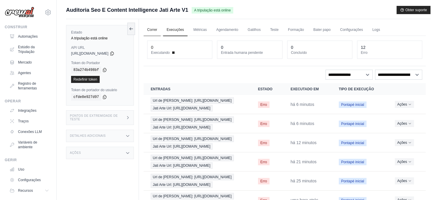
click at [154, 28] on link "Correr" at bounding box center [151, 30] width 17 height 12
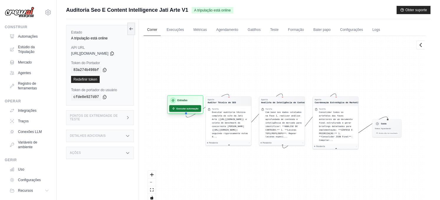
click at [182, 106] on button "Executar automação" at bounding box center [185, 108] width 32 height 7
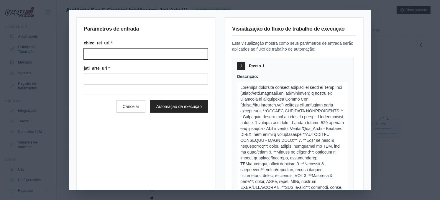
click at [110, 52] on input "Chico rei url" at bounding box center [146, 53] width 124 height 11
type input "**********"
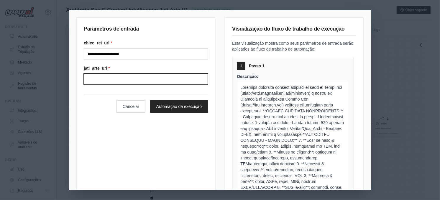
type input "**********"
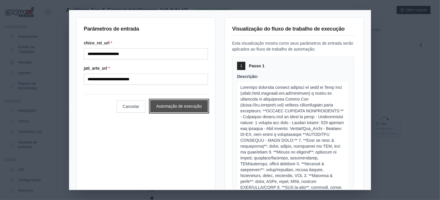
click at [176, 107] on button "Automação de execução" at bounding box center [179, 106] width 58 height 12
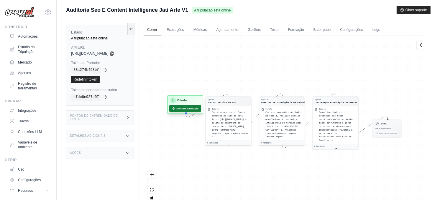
scroll to position [33, 0]
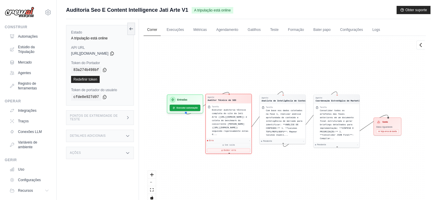
drag, startPoint x: 218, startPoint y: 116, endPoint x: 220, endPoint y: 99, distance: 17.5
click at [219, 109] on span "Executar auditoria técnica completa do site da Jati Arte ([URL][DOMAIN_NAME]) e…" at bounding box center [230, 122] width 36 height 27
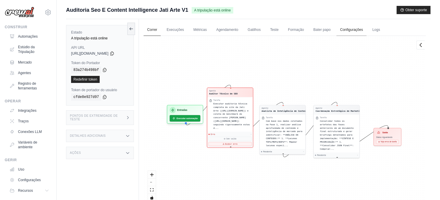
click at [346, 29] on link "Configurações" at bounding box center [351, 30] width 30 height 12
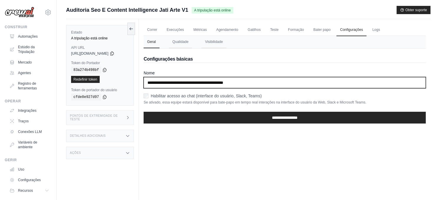
click at [278, 87] on input "**********" at bounding box center [284, 82] width 282 height 11
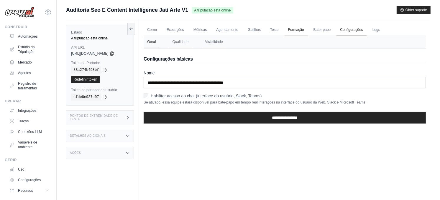
click at [298, 30] on link "Formação" at bounding box center [295, 30] width 23 height 12
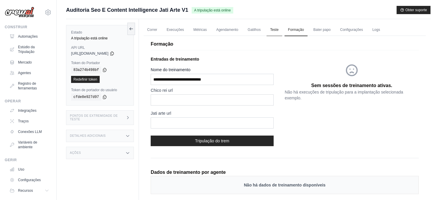
click at [274, 27] on link "Teste" at bounding box center [274, 30] width 16 height 12
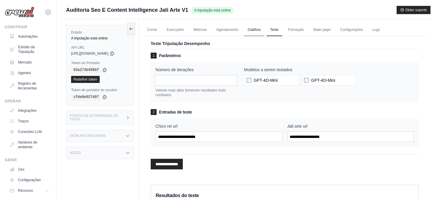
click at [256, 31] on link "Gatilhos" at bounding box center [254, 30] width 20 height 12
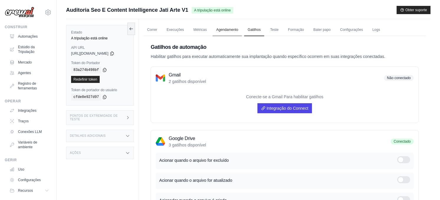
click at [224, 32] on link "Agendamento" at bounding box center [226, 30] width 29 height 12
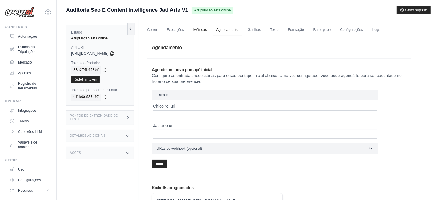
click at [200, 29] on link "Métricas" at bounding box center [200, 30] width 20 height 12
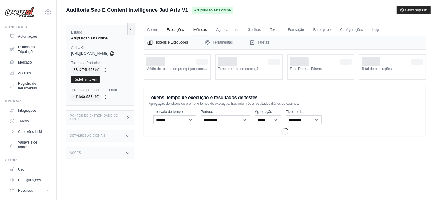
click at [173, 28] on link "Execuções" at bounding box center [175, 30] width 24 height 12
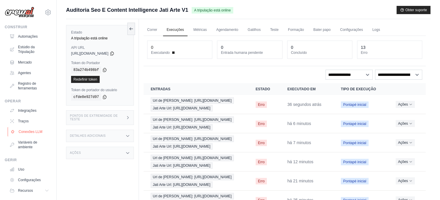
click at [29, 133] on font "Conexões LLM" at bounding box center [31, 132] width 24 height 5
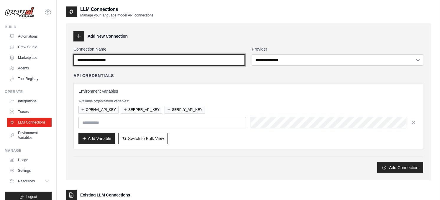
click at [166, 62] on input "Connection Name" at bounding box center [158, 59] width 171 height 11
type input "******"
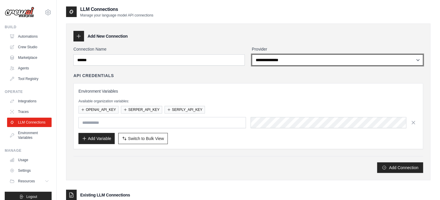
click at [269, 57] on select "**********" at bounding box center [337, 59] width 171 height 11
select select "******"
click at [252, 54] on select "**********" at bounding box center [337, 59] width 171 height 11
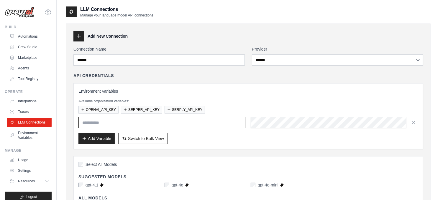
click at [151, 123] on input "text" at bounding box center [161, 122] width 167 height 11
type input "**********"
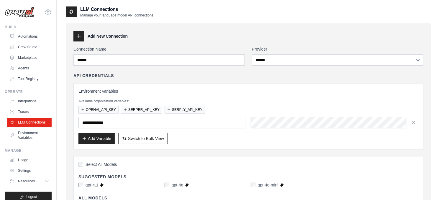
click at [298, 93] on h3 "Environment Variables" at bounding box center [247, 91] width 339 height 6
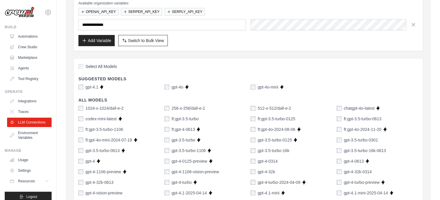
scroll to position [33, 0]
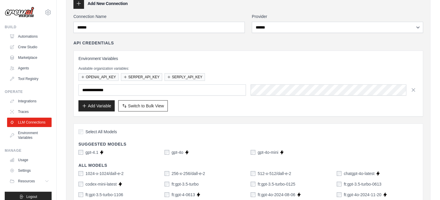
click at [165, 14] on label "Connection Name" at bounding box center [158, 17] width 171 height 6
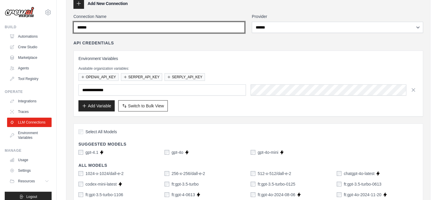
click at [165, 22] on input "******" at bounding box center [158, 27] width 171 height 11
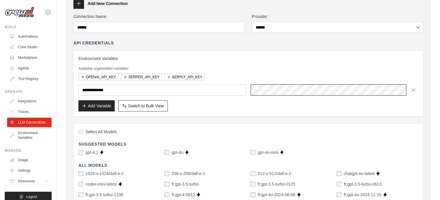
scroll to position [0, 67]
click at [328, 116] on div "**********" at bounding box center [247, 84] width 349 height 66
click at [101, 106] on button "Add Variable" at bounding box center [96, 105] width 36 height 11
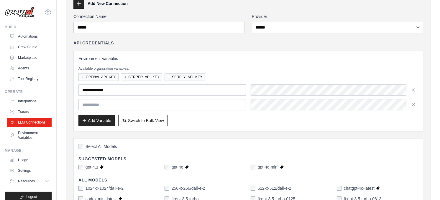
click at [285, 120] on div "Add Variable Switch to Bulk View Switch to Table View" at bounding box center [247, 120] width 339 height 11
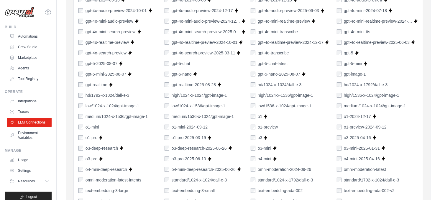
scroll to position [477, 0]
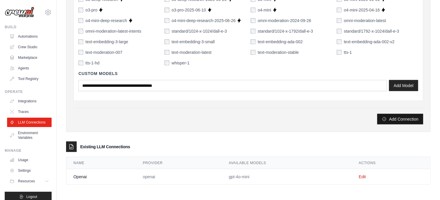
click at [405, 120] on button "Add Connection" at bounding box center [400, 119] width 46 height 11
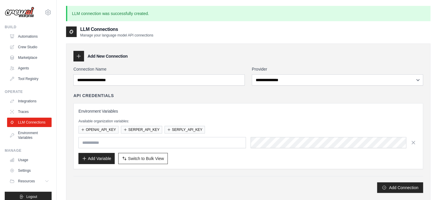
scroll to position [84, 0]
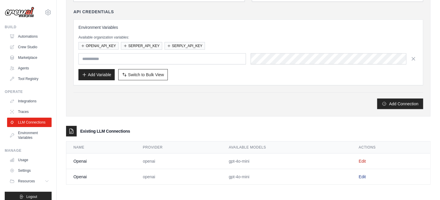
click at [360, 175] on link "Edit" at bounding box center [361, 177] width 7 height 5
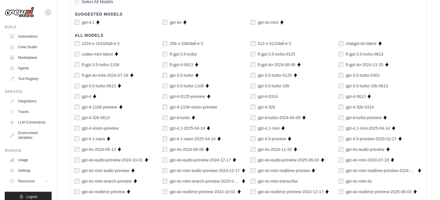
scroll to position [39, 0]
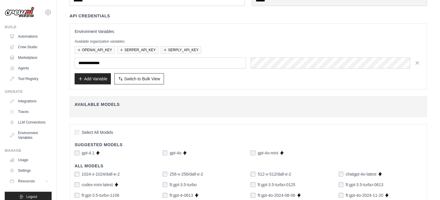
click at [279, 86] on div "**********" at bounding box center [248, 57] width 357 height 66
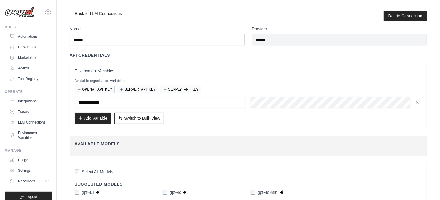
click at [263, 53] on div "API Credentials" at bounding box center [248, 55] width 357 height 6
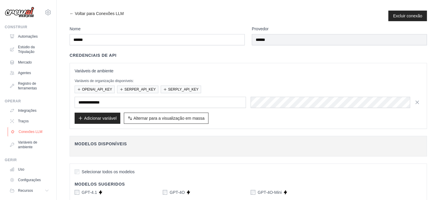
click at [24, 133] on font "Conexões LLM" at bounding box center [31, 132] width 24 height 5
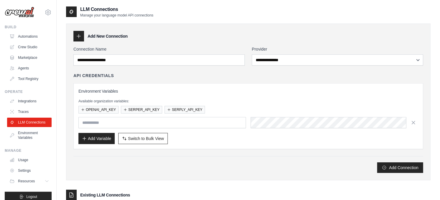
click at [237, 84] on div "Environment Variables Available organization variables: OPENAI_API_KEY SERPER_A…" at bounding box center [247, 116] width 349 height 66
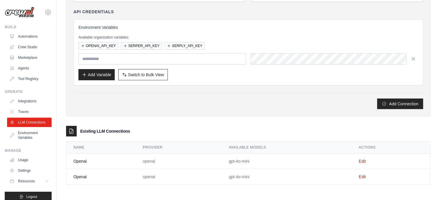
click at [242, 177] on td "gpt-4o-mini" at bounding box center [287, 177] width 130 height 16
click at [359, 175] on link "Edit" at bounding box center [361, 177] width 7 height 5
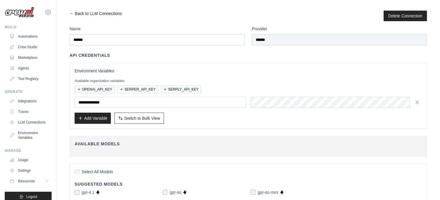
click at [71, 13] on link "← Back to LLM Connections" at bounding box center [96, 16] width 52 height 11
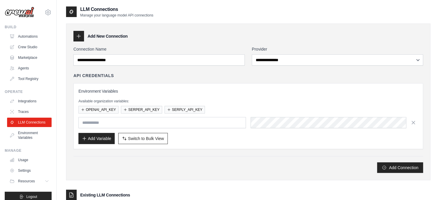
scroll to position [64, 0]
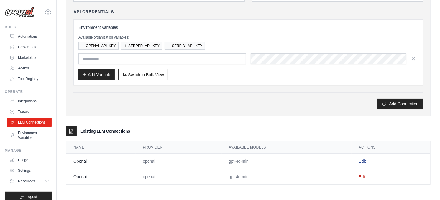
click at [361, 159] on link "Edit" at bounding box center [361, 161] width 7 height 5
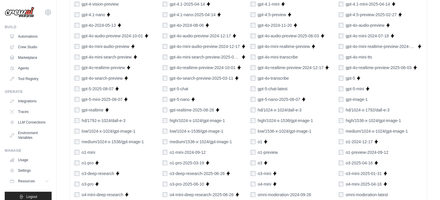
scroll to position [399, 0]
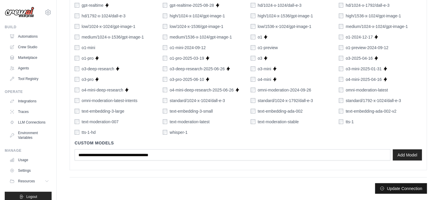
click at [403, 190] on button "Update Connection" at bounding box center [401, 189] width 52 height 11
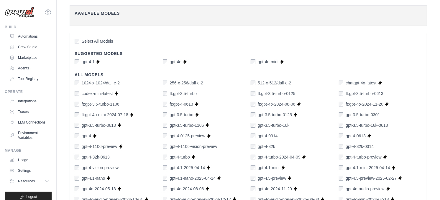
scroll to position [0, 0]
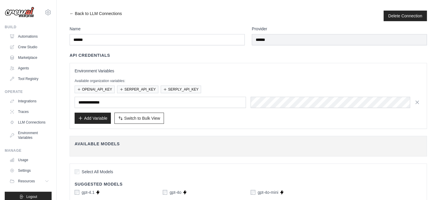
click at [71, 13] on link "← Back to LLM Connections" at bounding box center [96, 16] width 52 height 11
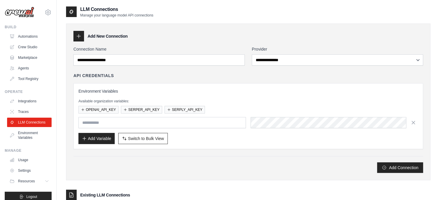
scroll to position [64, 0]
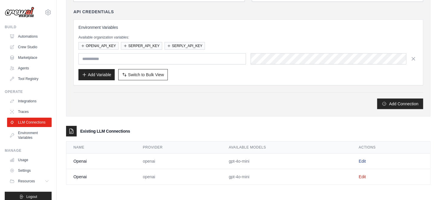
click at [361, 161] on link "Edit" at bounding box center [361, 161] width 7 height 5
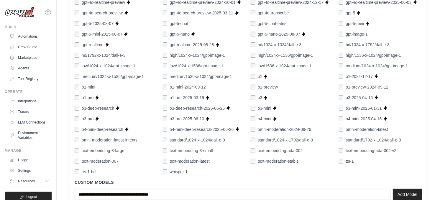
scroll to position [399, 0]
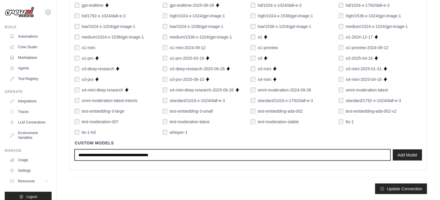
click at [341, 157] on input "text" at bounding box center [232, 155] width 315 height 11
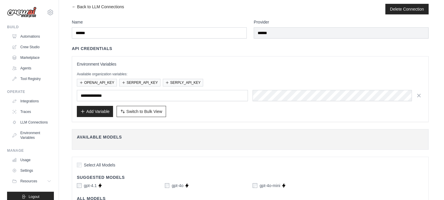
scroll to position [0, 0]
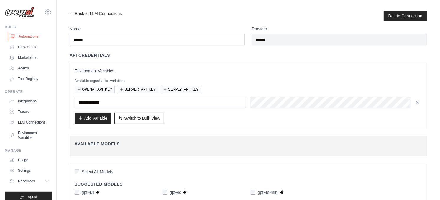
click at [28, 39] on link "Automations" at bounding box center [30, 36] width 44 height 9
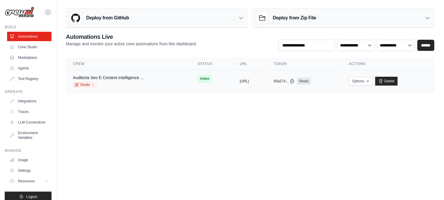
click at [198, 80] on span "Online" at bounding box center [205, 79] width 14 height 8
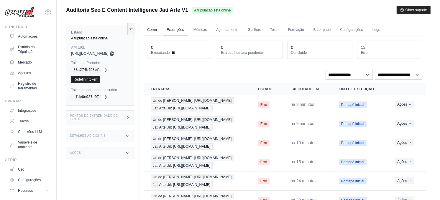
click at [151, 29] on link "Correr" at bounding box center [151, 30] width 17 height 12
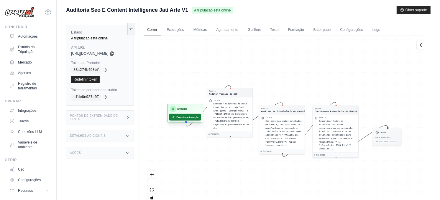
click at [186, 116] on font "Executar automação" at bounding box center [187, 117] width 22 height 3
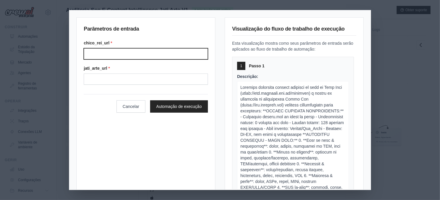
click at [131, 55] on input "Chico rei url" at bounding box center [146, 53] width 124 height 11
type input "**********"
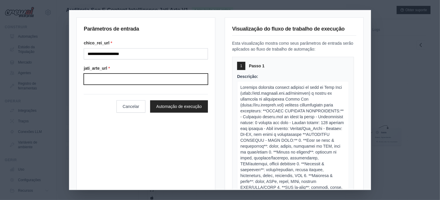
type input "**********"
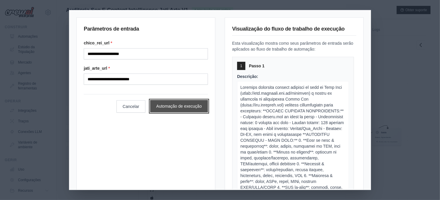
click at [171, 106] on button "Automação de execução" at bounding box center [179, 106] width 58 height 12
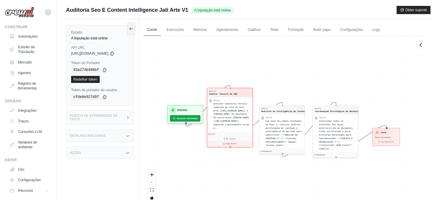
scroll to position [33, 0]
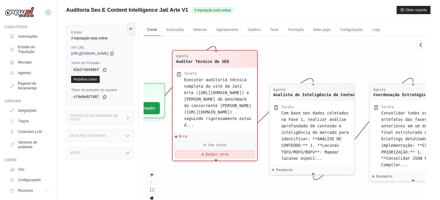
click at [201, 151] on button "Exibir erro" at bounding box center [215, 154] width 80 height 7
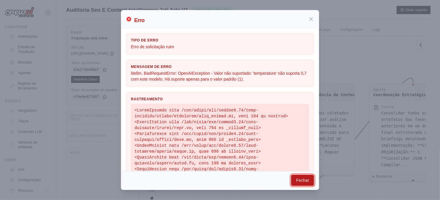
click at [304, 182] on button "Fechar" at bounding box center [302, 180] width 23 height 11
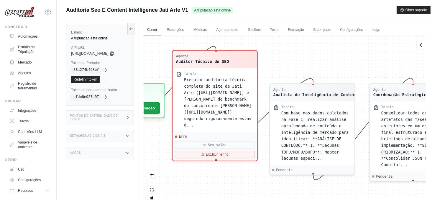
click at [211, 100] on span "Executar auditoria técnica completa do site da Jati Arte ([URL][DOMAIN_NAME]) e…" at bounding box center [217, 102] width 67 height 50
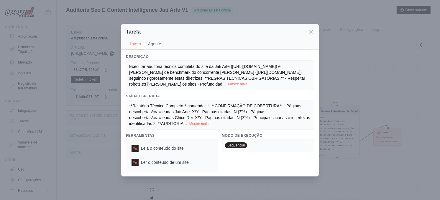
click at [228, 84] on button "Mostre mais" at bounding box center [237, 84] width 19 height 5
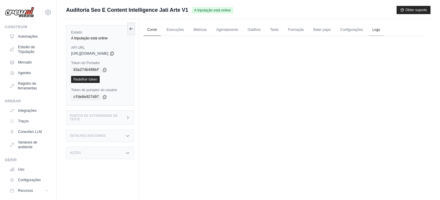
click at [375, 30] on link "Logs" at bounding box center [376, 30] width 15 height 12
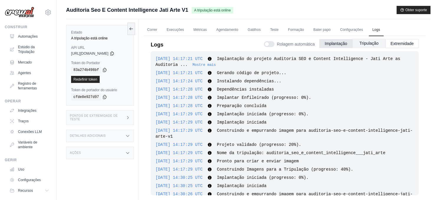
click at [375, 42] on button "Tripulação" at bounding box center [368, 43] width 33 height 9
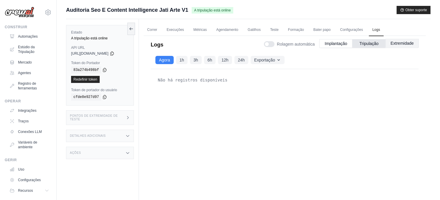
click at [394, 42] on button "Extremidade" at bounding box center [401, 43] width 33 height 9
click at [151, 31] on link "Correr" at bounding box center [151, 30] width 17 height 12
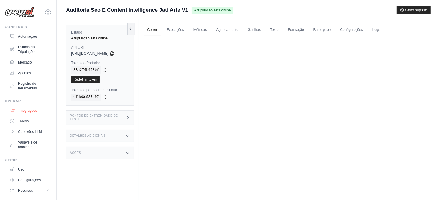
click at [28, 113] on font "Integrações" at bounding box center [28, 110] width 19 height 5
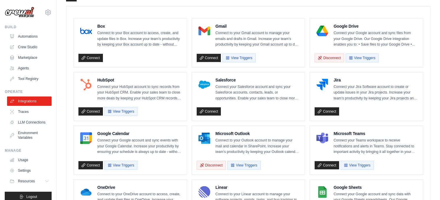
scroll to position [196, 0]
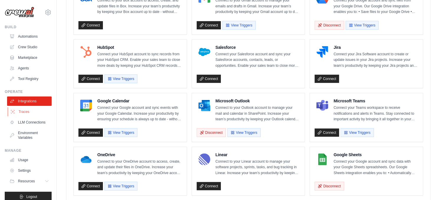
click at [22, 111] on link "Traces" at bounding box center [30, 111] width 44 height 9
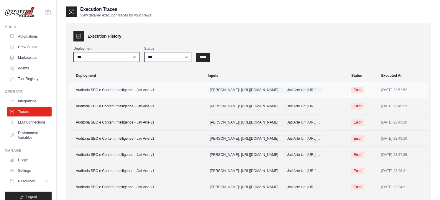
click at [351, 89] on span "Error" at bounding box center [357, 90] width 13 height 6
